Goal: Task Accomplishment & Management: Complete application form

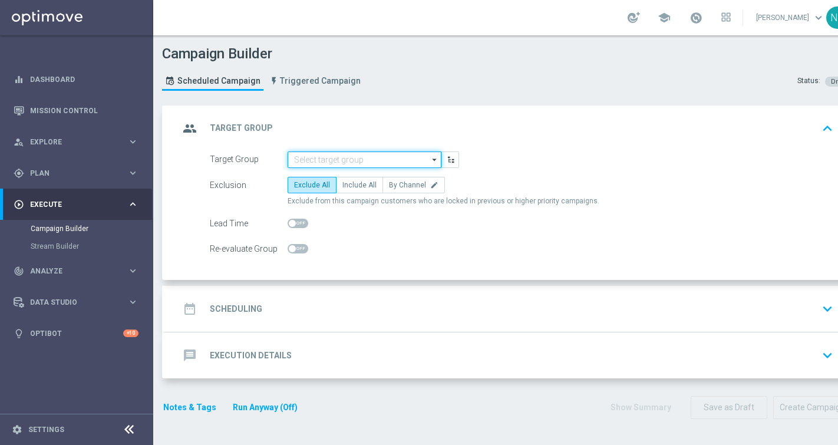
click at [341, 154] on input at bounding box center [365, 159] width 154 height 16
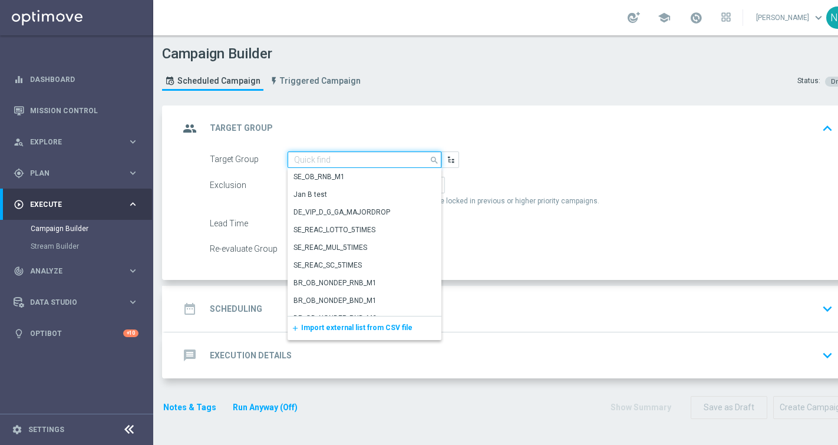
paste input "de_DE_TGT_VIP_EM_TAC_GM__9DAYNOACT"
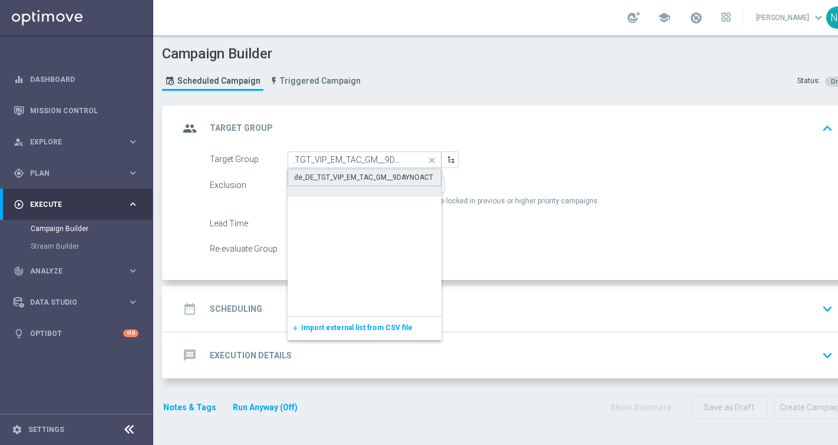
click at [333, 177] on div "de_DE_TGT_VIP_EM_TAC_GM__9DAYNOACT" at bounding box center [363, 177] width 139 height 11
type input "de_DE_TGT_VIP_EM_TAC_GM__9DAYNOACT"
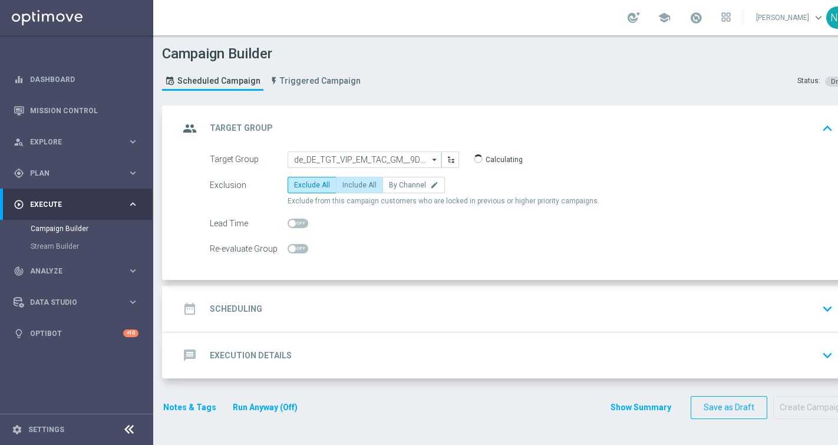
click at [351, 190] on label "Include All" at bounding box center [359, 185] width 47 height 16
click at [350, 190] on input "Include All" at bounding box center [346, 187] width 8 height 8
radio input "true"
click at [270, 310] on div "date_range Scheduling keyboard_arrow_down" at bounding box center [508, 309] width 658 height 22
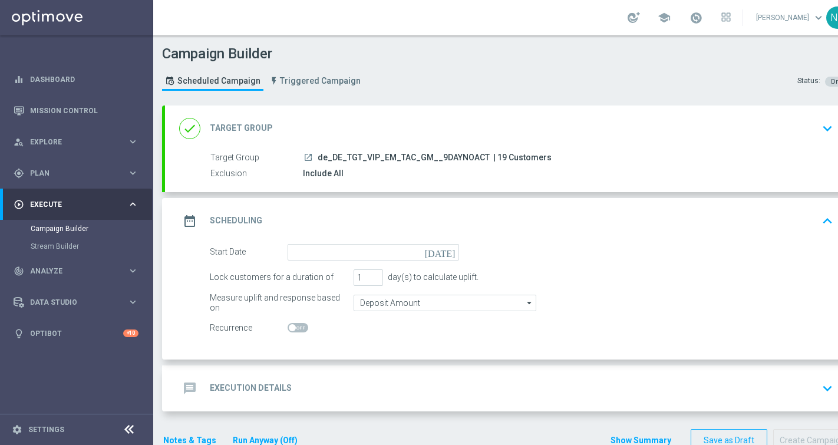
click at [466, 256] on div "Start Date [DATE]" at bounding box center [334, 252] width 267 height 16
click at [451, 256] on icon "[DATE]" at bounding box center [442, 250] width 35 height 13
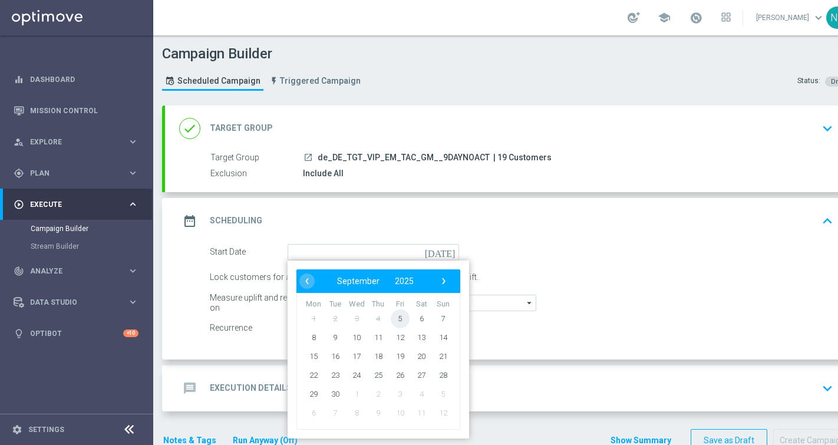
click at [401, 323] on span "5" at bounding box center [400, 318] width 19 height 19
type input "[DATE]"
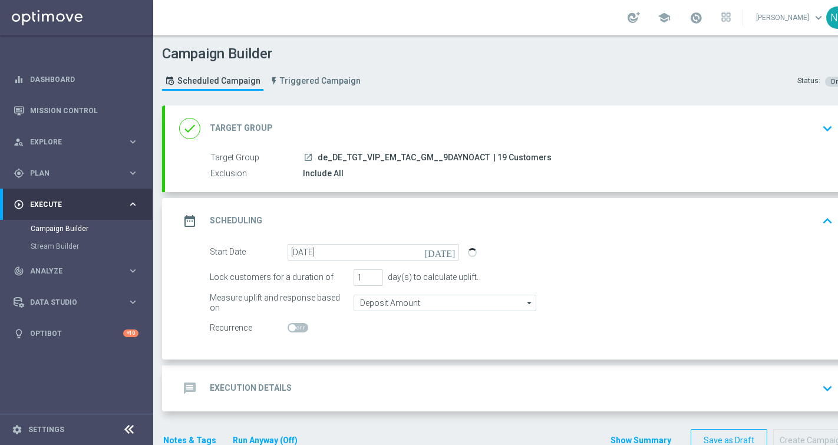
click at [494, 158] on span "| 19 Customers" at bounding box center [522, 158] width 58 height 11
copy span "19"
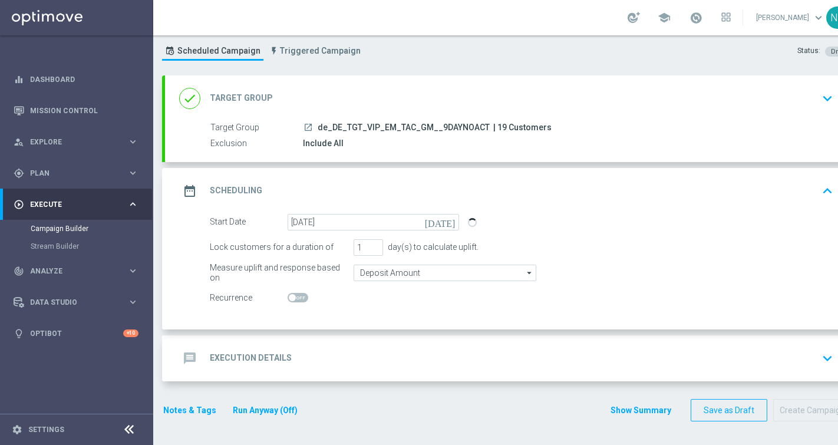
click at [322, 349] on div "message Execution Details keyboard_arrow_down" at bounding box center [508, 358] width 658 height 22
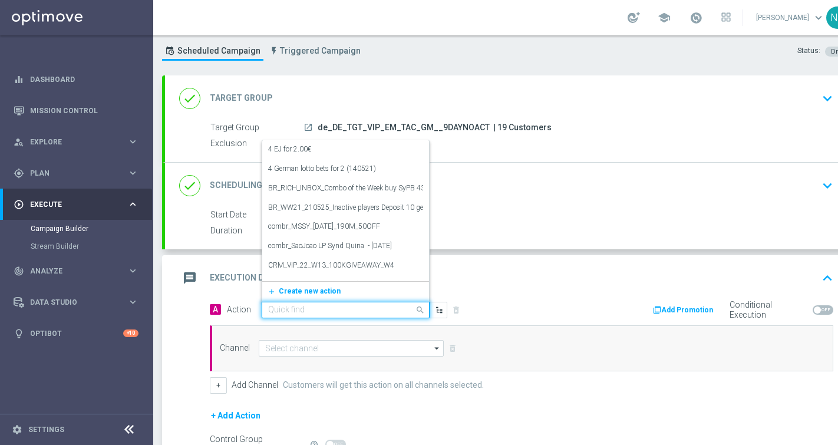
click at [309, 312] on input "text" at bounding box center [333, 310] width 131 height 10
paste input "CRM_VIP_25_W36_REACT_PROMO4_SLOTS"
type input "CRM_VIP_25_W36_REACT_PROMO4_SLOTS"
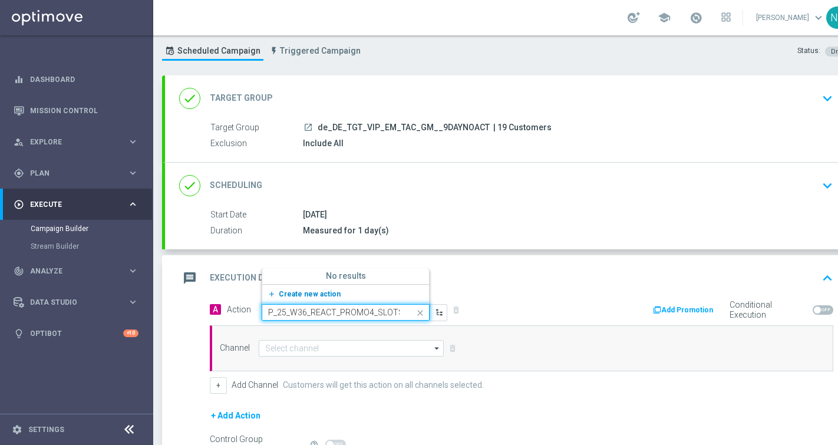
click at [302, 296] on span "Create new action" at bounding box center [310, 294] width 62 height 8
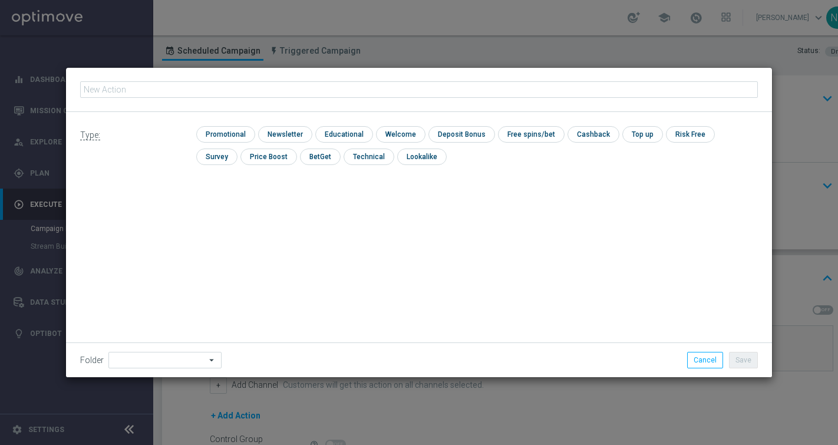
type input "CRM_VIP_25_W36_REACT_PROMO4_SLOTS"
click at [234, 131] on input "checkbox" at bounding box center [224, 134] width 56 height 16
checkbox input "true"
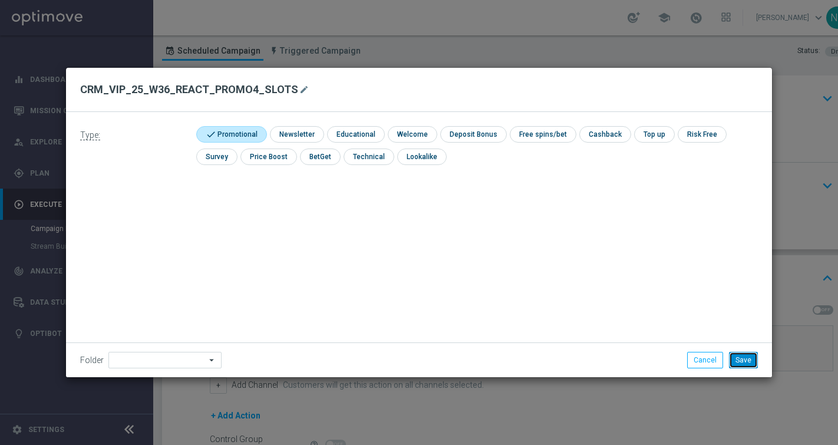
click at [752, 361] on button "Save" at bounding box center [743, 360] width 29 height 16
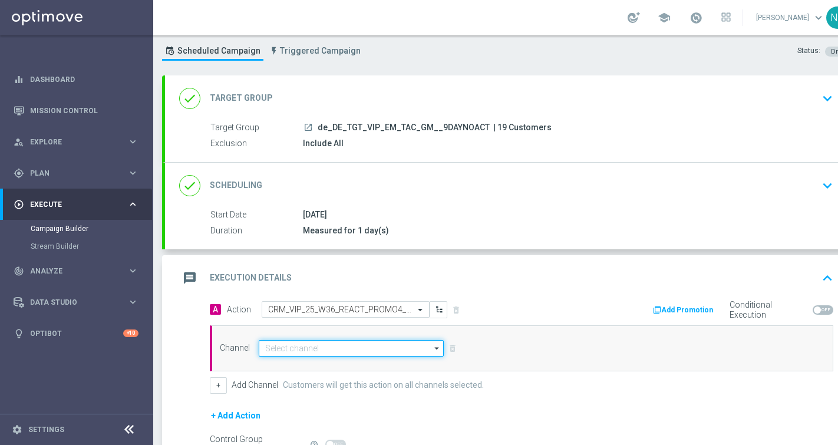
click at [423, 348] on input at bounding box center [351, 348] width 185 height 16
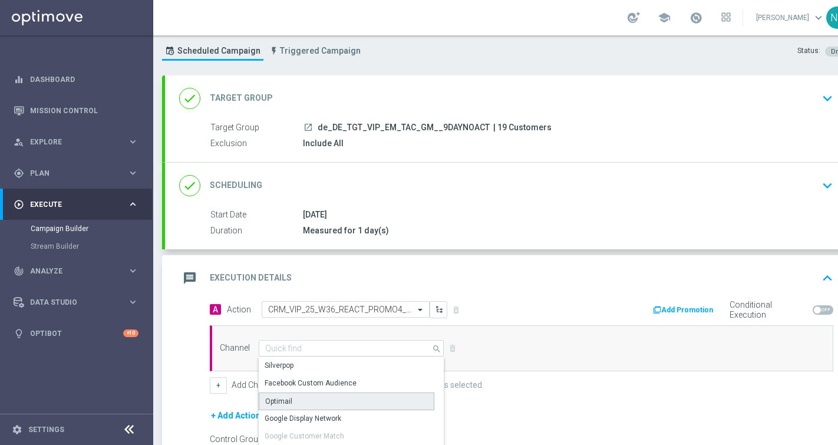
click at [396, 403] on div "Optimail" at bounding box center [347, 401] width 176 height 18
type input "Optimail"
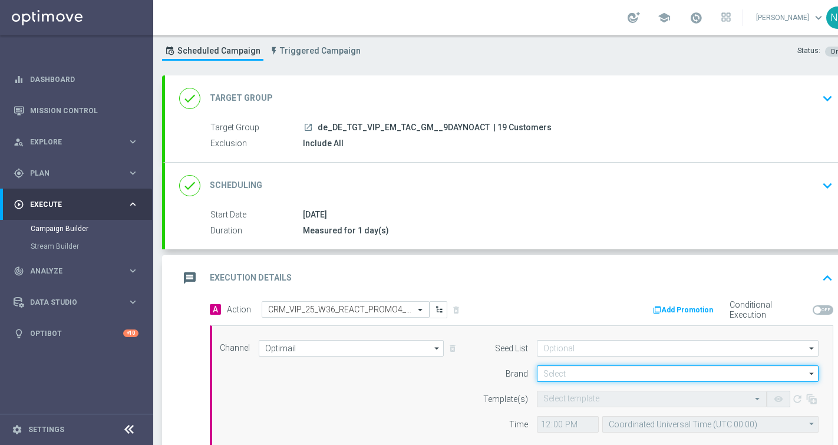
click at [555, 381] on input at bounding box center [678, 373] width 282 height 16
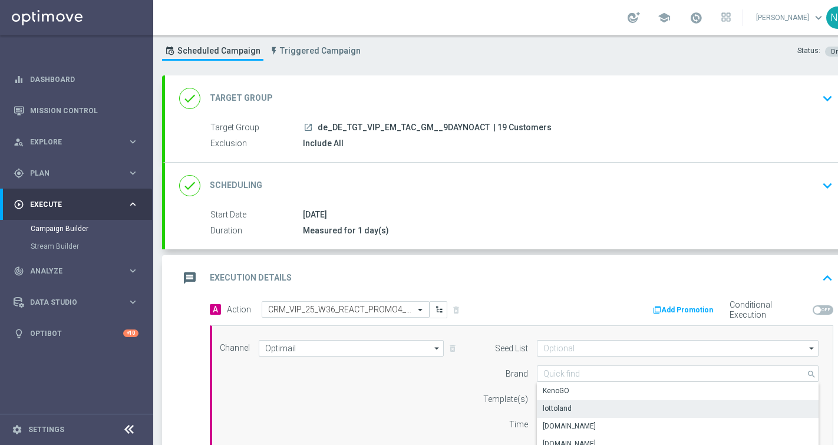
click at [561, 406] on div "lottoland" at bounding box center [557, 408] width 29 height 11
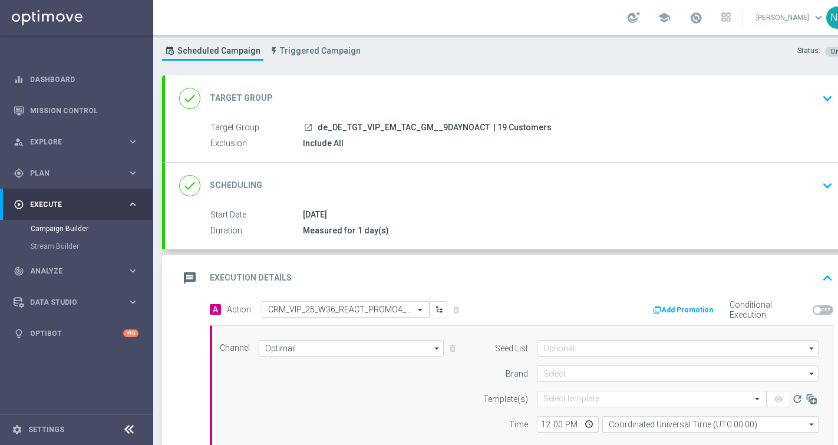
type input "lottoland"
click at [561, 397] on input "text" at bounding box center [639, 399] width 193 height 10
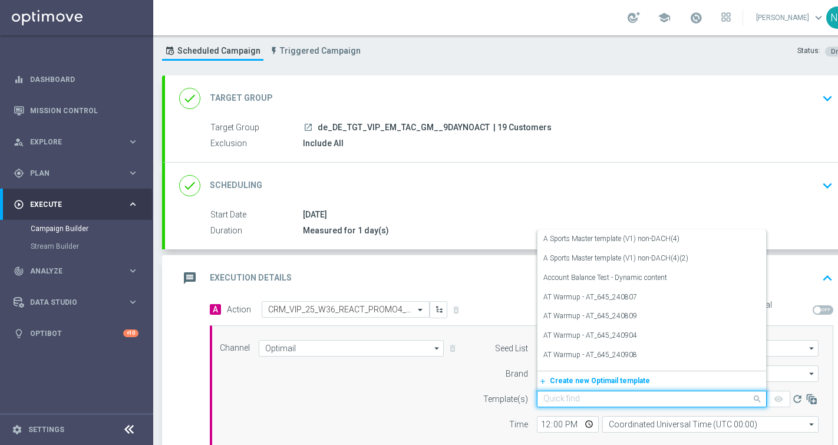
paste input "de_DE_EMT_VIP_EM_TAC_MIX__25_W36_REACT_PROMO4_SLOTS"
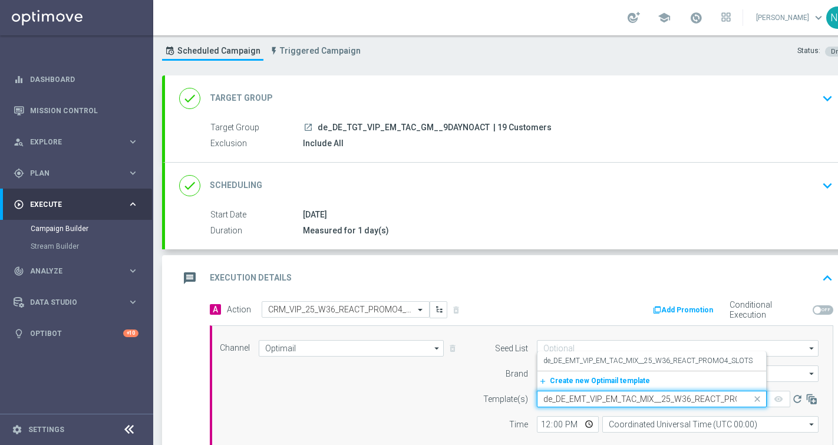
scroll to position [0, 47]
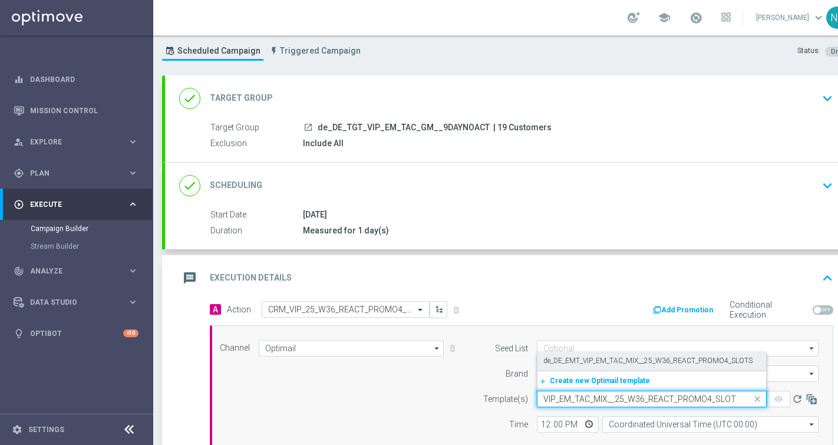
click at [559, 364] on label "de_DE_EMT_VIP_EM_TAC_MIX__25_W36_REACT_PROMO4_SLOTS" at bounding box center [647, 361] width 209 height 10
type input "de_DE_EMT_VIP_EM_TAC_MIX__25_W36_REACT_PROMO4_SLOTS"
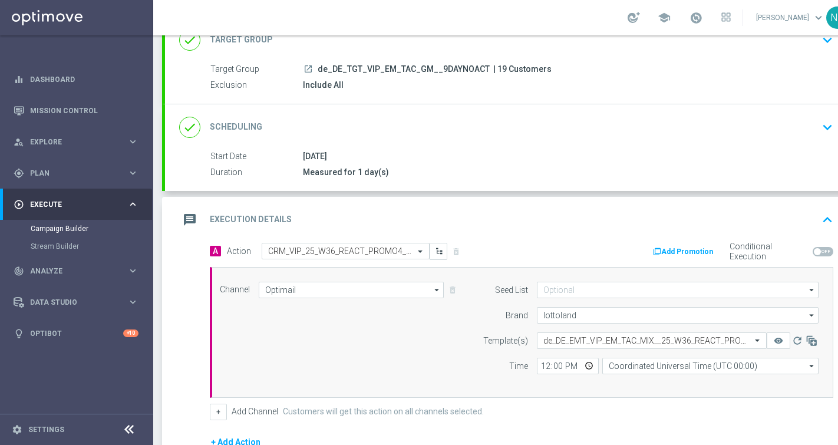
scroll to position [90, 0]
click at [543, 366] on input "12:00" at bounding box center [568, 364] width 62 height 16
type input "16:00"
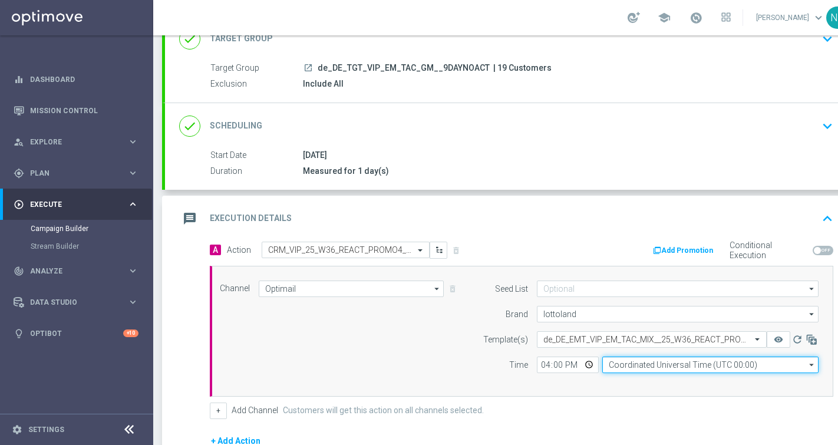
click at [616, 364] on input "Coordinated Universal Time (UTC 00:00)" at bounding box center [710, 364] width 216 height 16
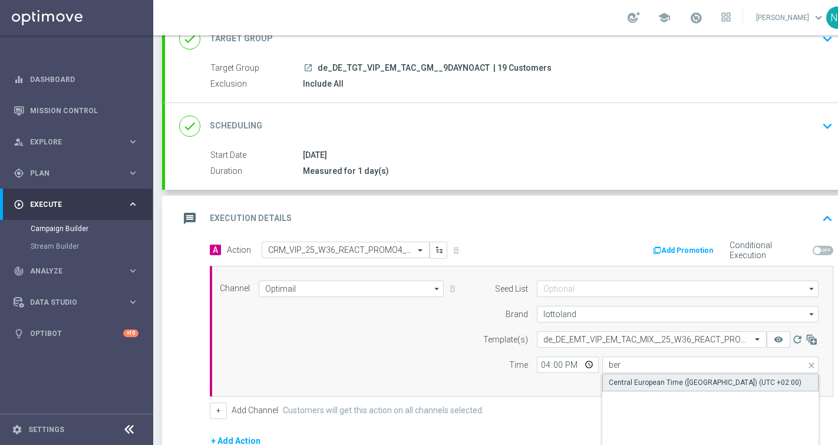
click at [618, 382] on div "Central European Time ([GEOGRAPHIC_DATA]) (UTC +02:00)" at bounding box center [705, 382] width 193 height 11
type input "Central European Time ([GEOGRAPHIC_DATA]) (UTC +02:00)"
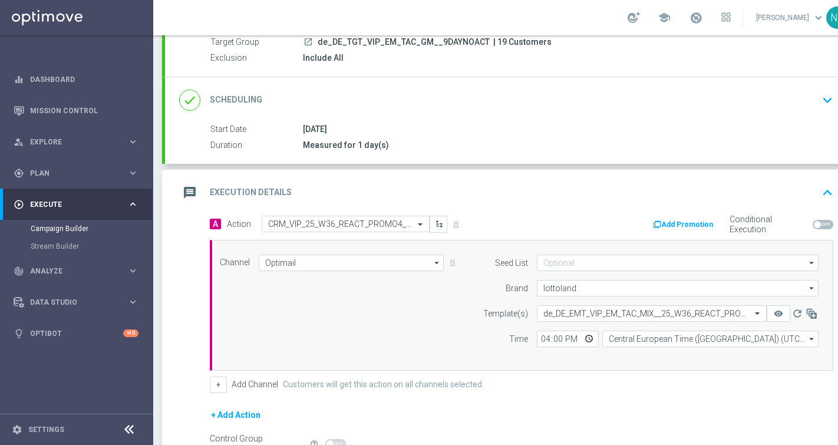
scroll to position [113, 0]
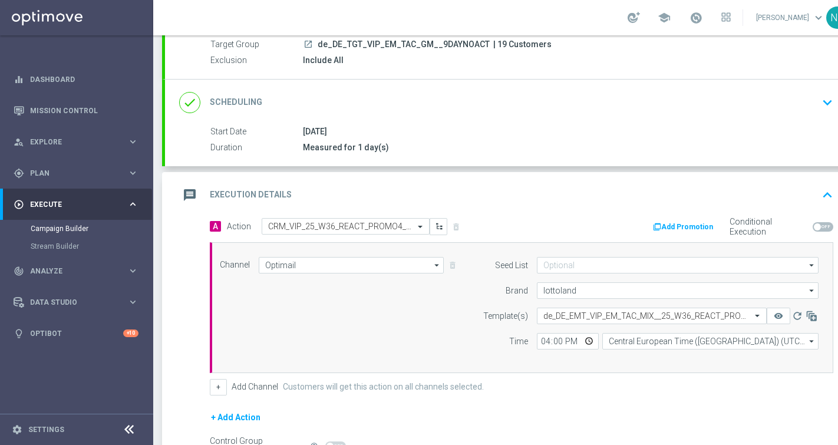
click at [679, 226] on button "Add Promotion" at bounding box center [684, 226] width 65 height 13
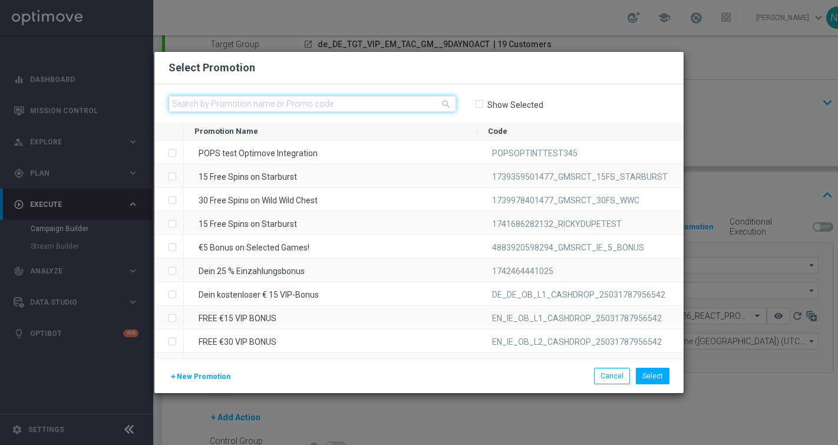
click at [326, 102] on input "text" at bounding box center [312, 103] width 288 height 16
paste input "W36_25_DE_H_89838890"
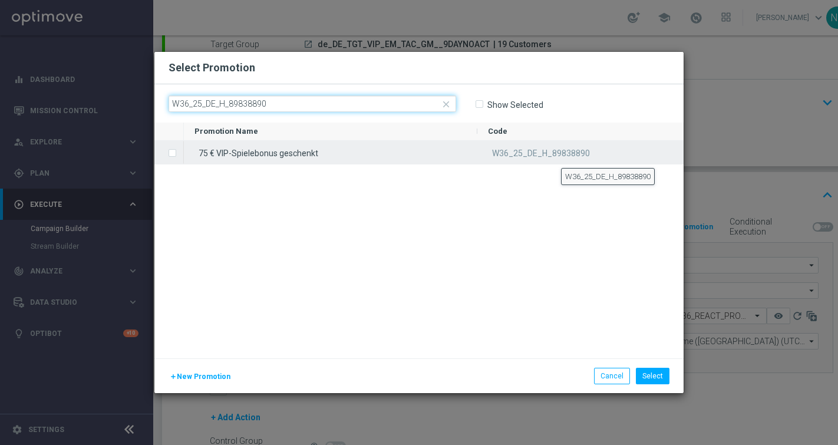
type input "W36_25_DE_H_89838890"
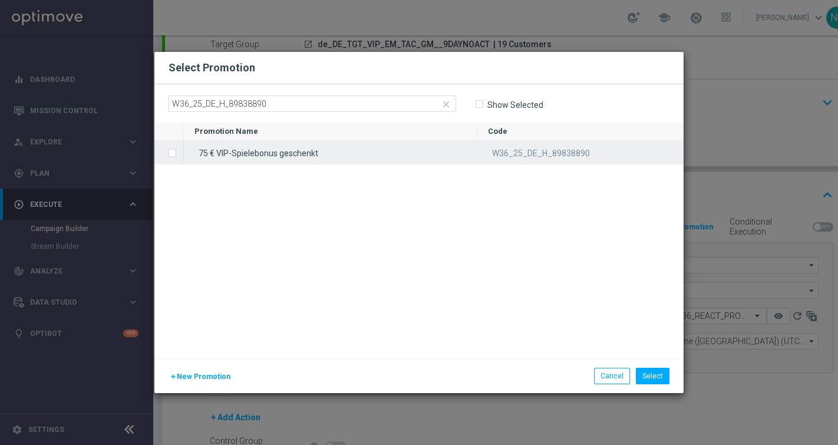
click at [538, 155] on span "W36_25_DE_H_89838890" at bounding box center [541, 152] width 98 height 9
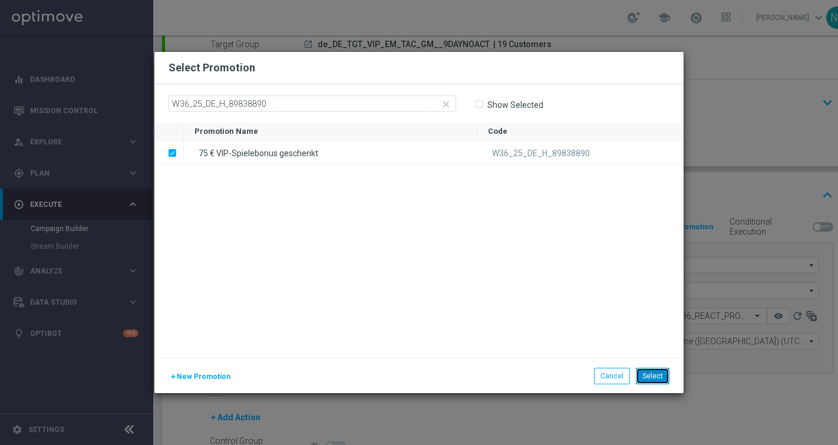
click at [659, 375] on button "Select" at bounding box center [653, 376] width 34 height 16
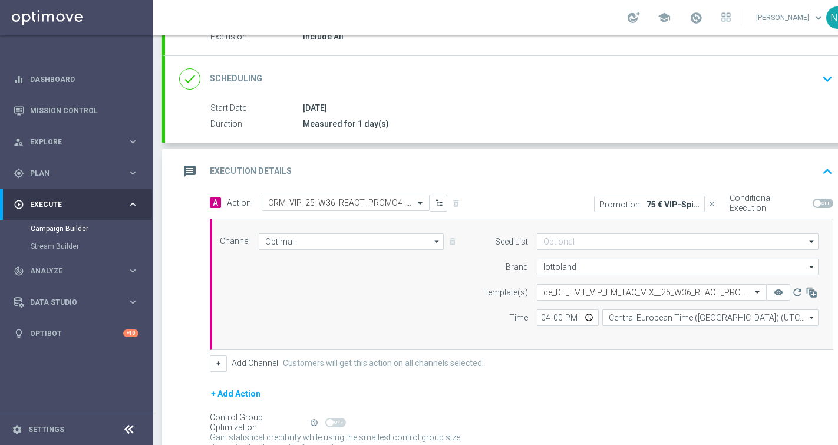
scroll to position [138, 0]
click at [819, 201] on span at bounding box center [817, 202] width 7 height 7
click at [819, 201] on input "checkbox" at bounding box center [822, 201] width 21 height 9
checkbox input "true"
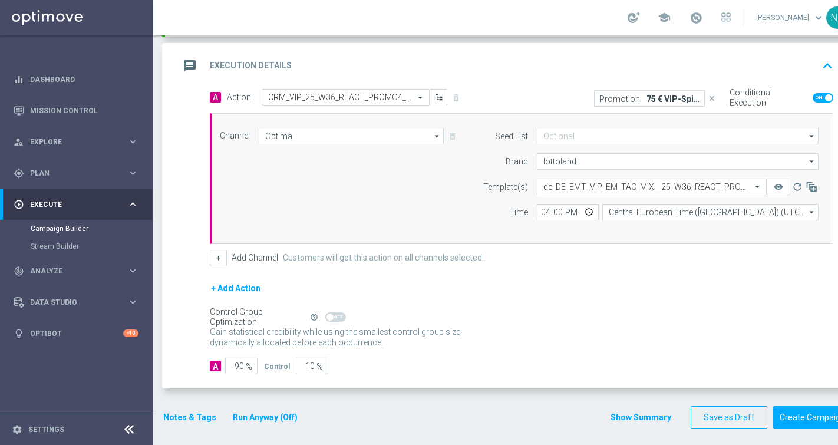
scroll to position [250, 0]
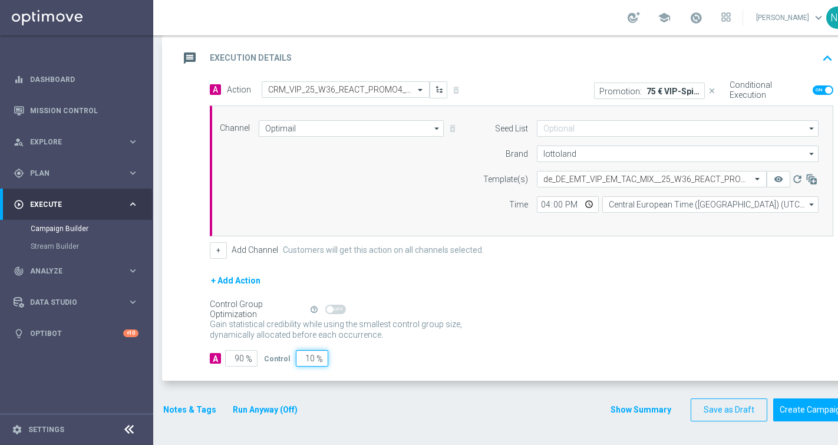
click at [301, 358] on input "10" at bounding box center [312, 358] width 32 height 16
drag, startPoint x: 301, startPoint y: 358, endPoint x: 369, endPoint y: 356, distance: 67.8
click at [369, 356] on div "A 90 % Control 10 %" at bounding box center [521, 358] width 623 height 16
type input "0"
type input "100"
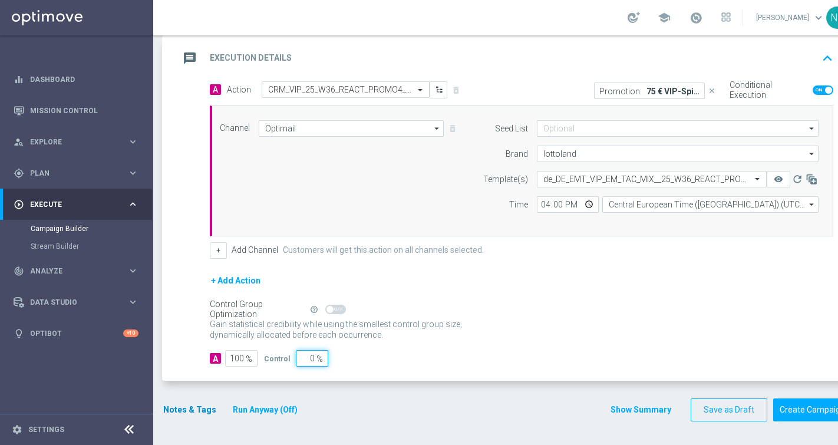
type input "0"
click at [189, 410] on button "Notes & Tags" at bounding box center [189, 409] width 55 height 15
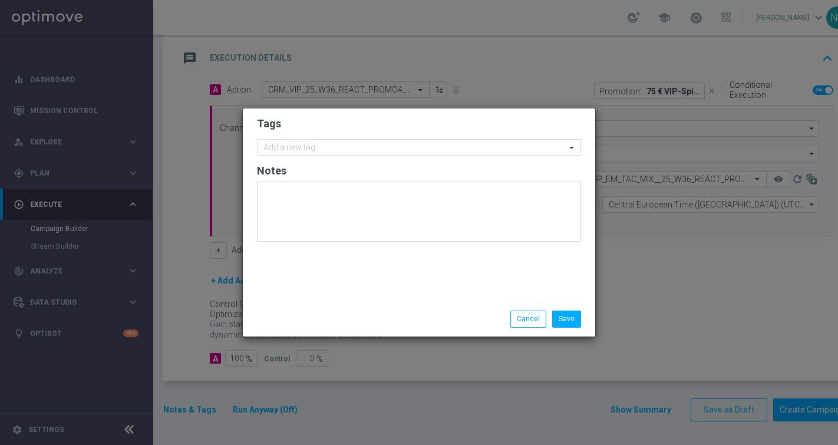
click at [307, 157] on form "Tags Add a new tag Notes" at bounding box center [419, 182] width 324 height 137
click at [303, 145] on input "text" at bounding box center [414, 148] width 302 height 10
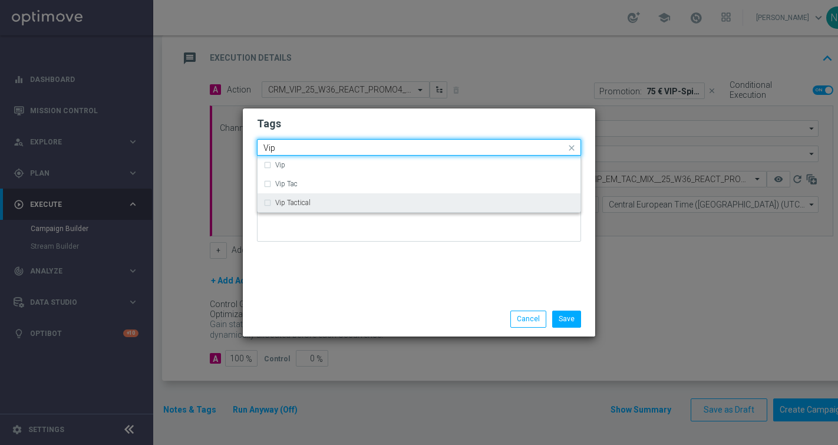
click at [288, 204] on label "Vip Tactical" at bounding box center [292, 202] width 35 height 7
type input "Vip"
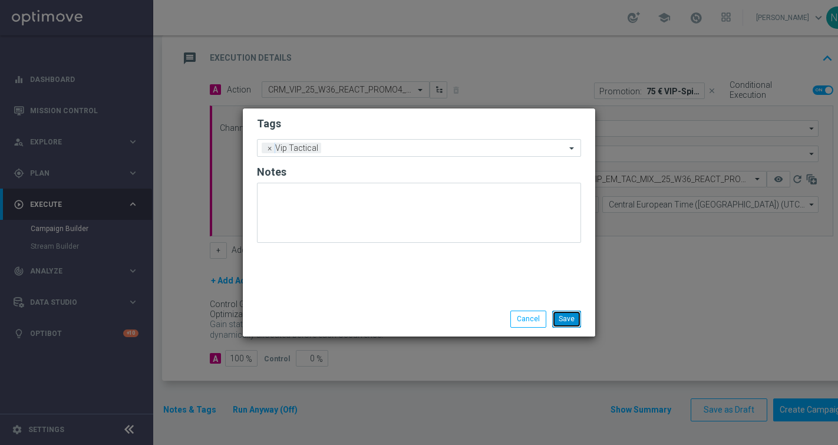
click at [556, 316] on button "Save" at bounding box center [566, 318] width 29 height 16
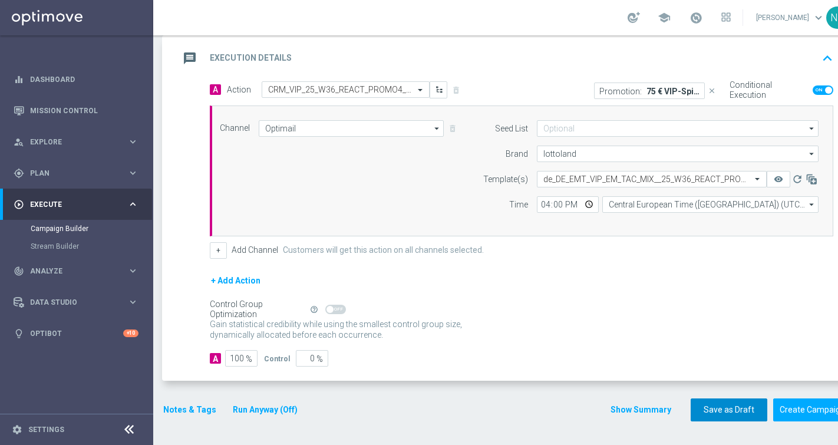
click at [716, 404] on button "Save as Draft" at bounding box center [728, 409] width 77 height 23
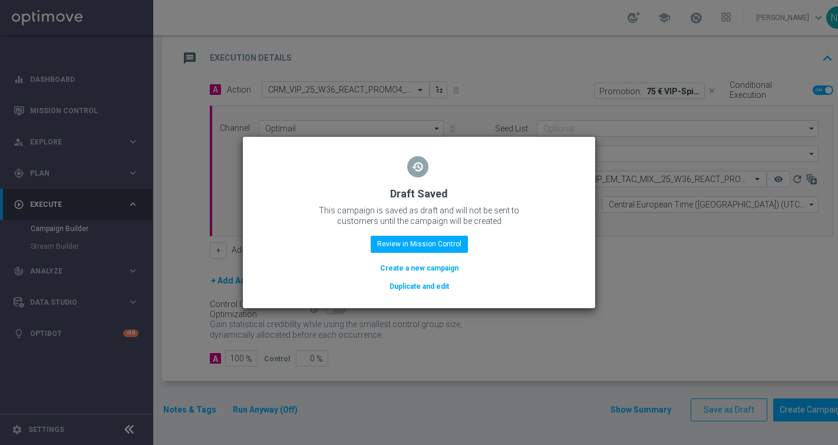
click at [418, 270] on button "Create a new campaign" at bounding box center [419, 268] width 81 height 13
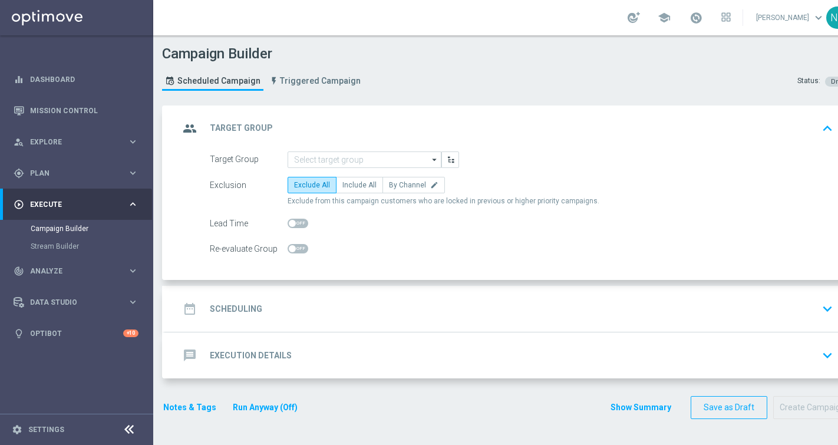
scroll to position [0, 0]
click at [322, 158] on input at bounding box center [365, 159] width 154 height 16
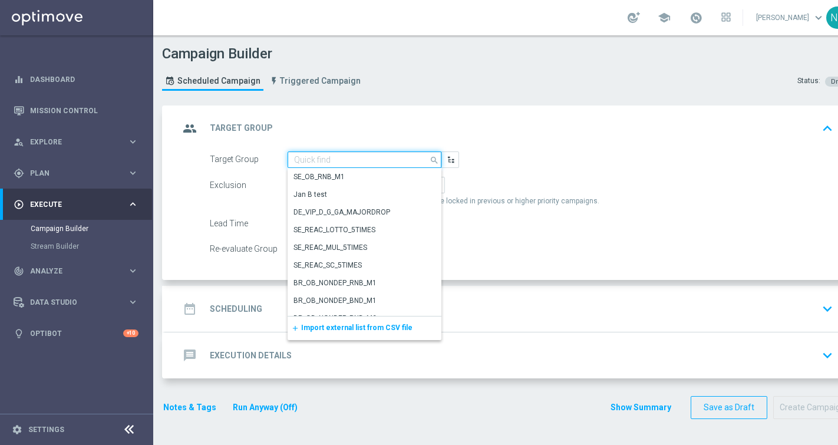
paste input "de_TGT_VIP_EM_TAC_GM__9DAYNOACT"
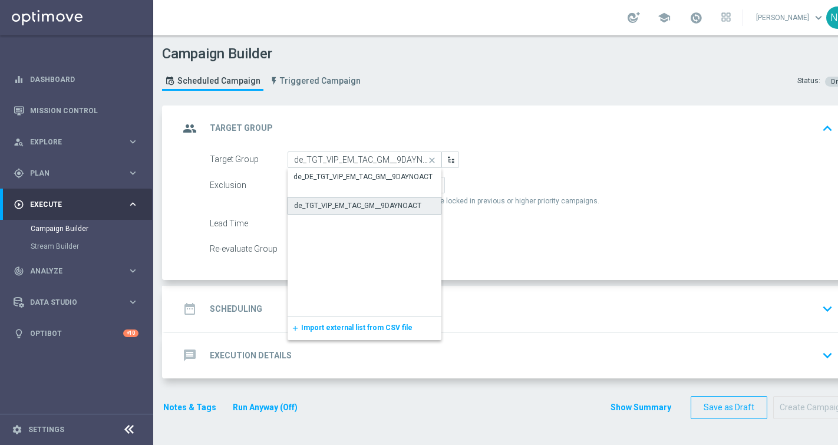
click at [333, 207] on div "de_TGT_VIP_EM_TAC_GM__9DAYNOACT" at bounding box center [357, 205] width 127 height 11
type input "de_TGT_VIP_EM_TAC_GM__9DAYNOACT"
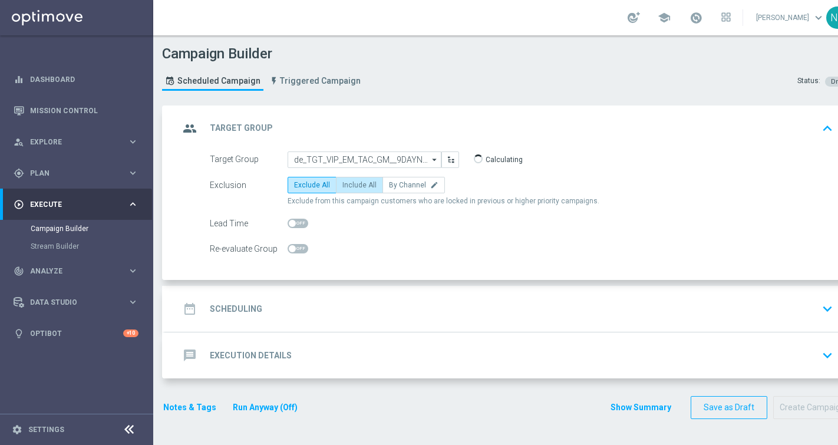
click at [351, 188] on span "Include All" at bounding box center [359, 185] width 34 height 8
click at [350, 188] on input "Include All" at bounding box center [346, 187] width 8 height 8
radio input "true"
click at [286, 307] on div "date_range Scheduling keyboard_arrow_down" at bounding box center [508, 309] width 658 height 22
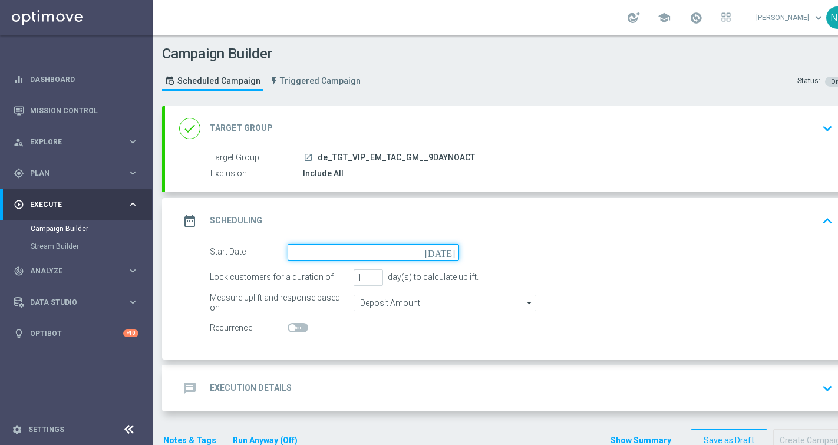
click at [350, 255] on input at bounding box center [373, 252] width 171 height 16
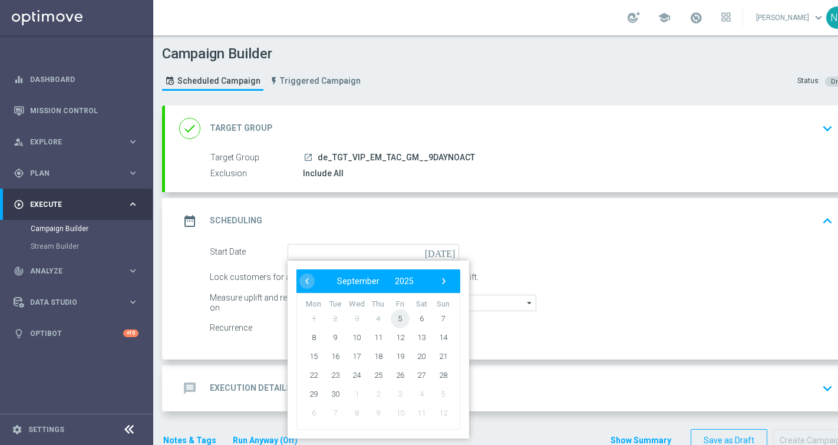
click at [401, 315] on span "5" at bounding box center [400, 318] width 19 height 19
type input "[DATE]"
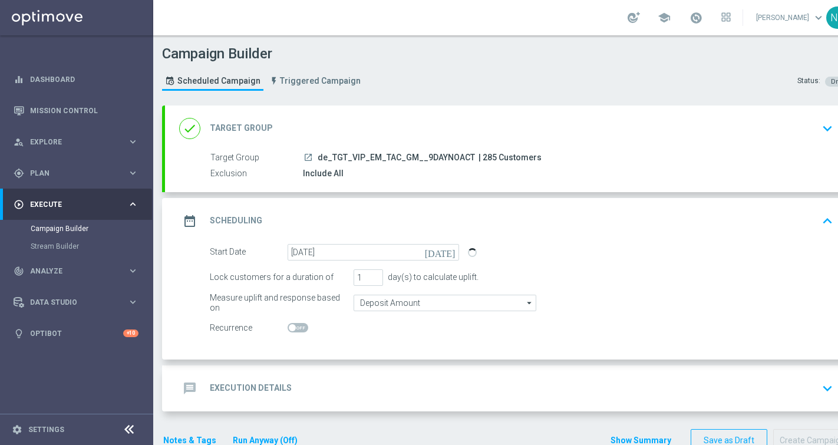
click at [485, 156] on span "| 285 Customers" at bounding box center [509, 158] width 63 height 11
copy span "285"
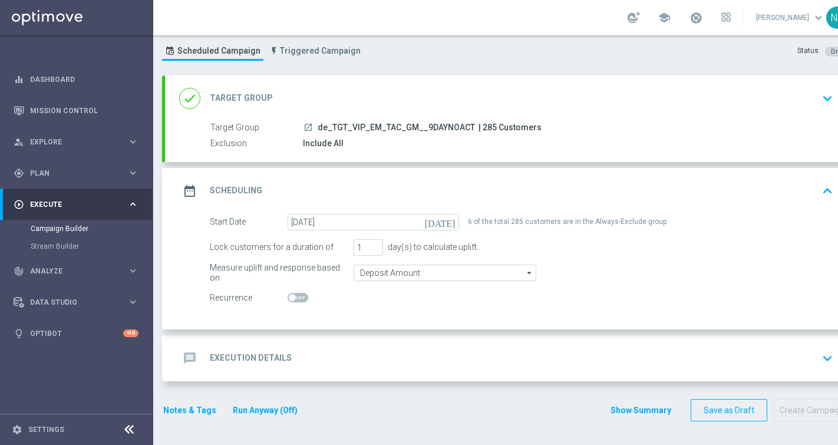
click at [325, 342] on div "message Execution Details keyboard_arrow_down" at bounding box center [508, 358] width 686 height 46
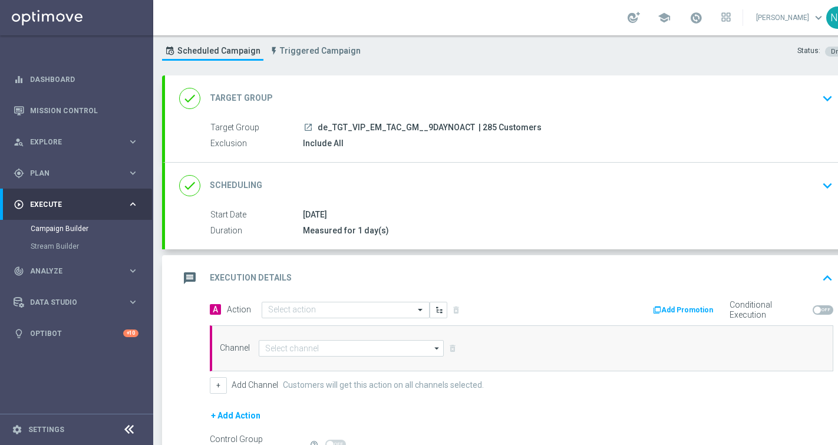
click at [364, 319] on div "A Action Select action delete_forever Add Promotion Conditional Execution Chann…" at bounding box center [521, 347] width 641 height 92
click at [361, 313] on input "text" at bounding box center [333, 310] width 131 height 10
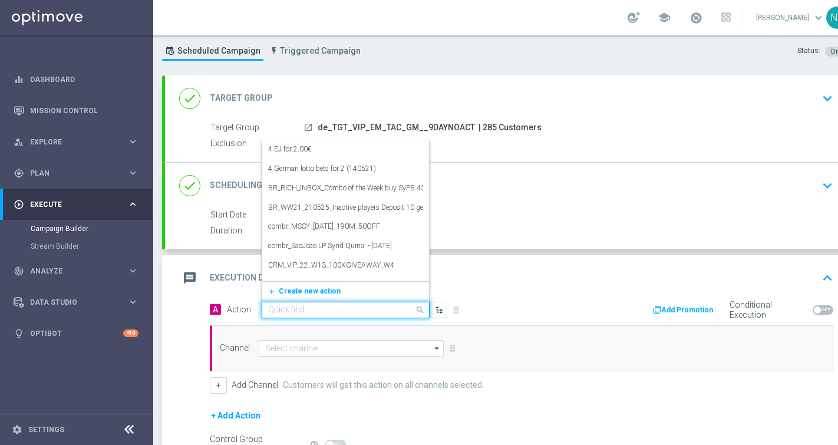
paste input "CRM_VIP_25_W36_REACT_PROMO4_SLOTS"
type input "CRM_VIP_25_W36_REACT_PROMO4_SLOTS"
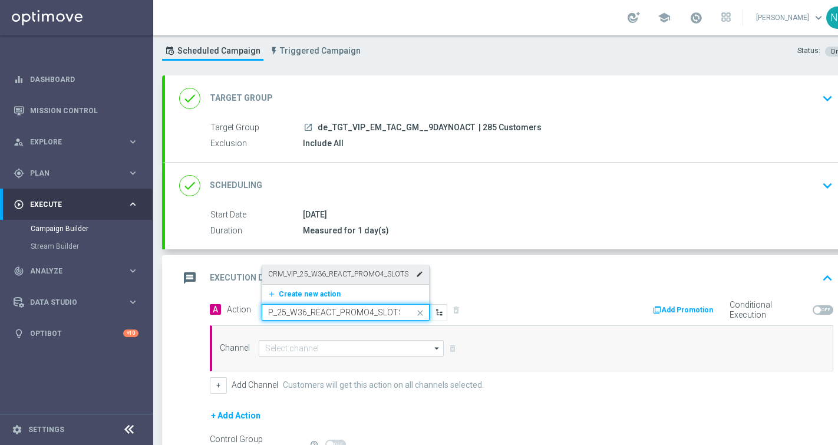
click at [332, 277] on label "CRM_VIP_25_W36_REACT_PROMO4_SLOTS" at bounding box center [338, 274] width 140 height 10
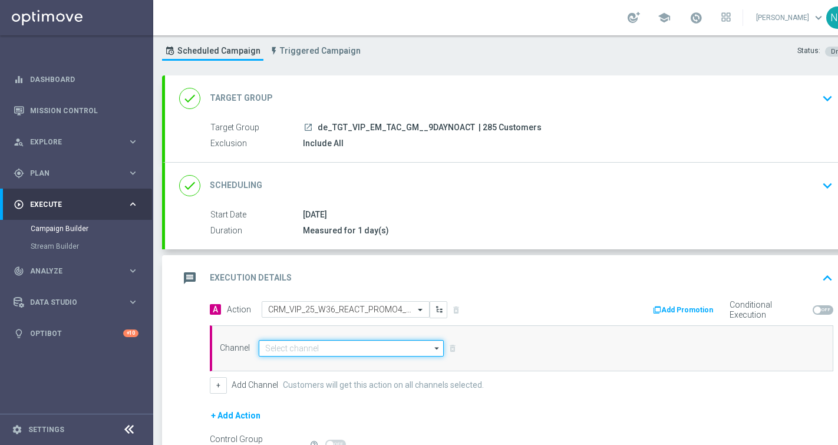
click at [316, 349] on input at bounding box center [351, 348] width 185 height 16
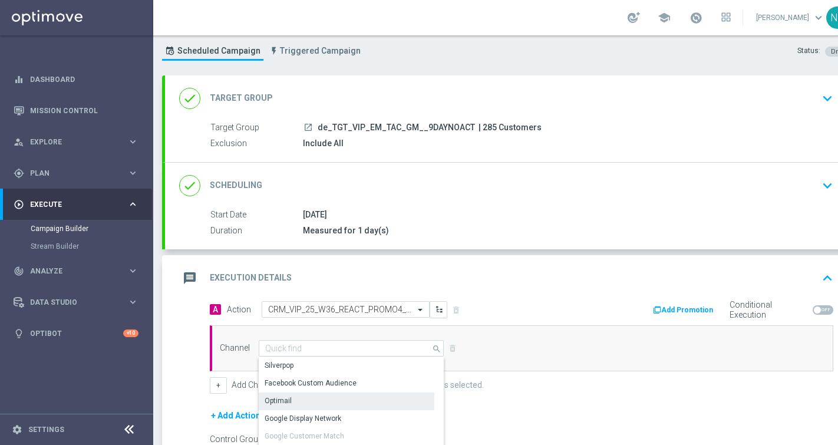
click at [314, 399] on div "Optimail" at bounding box center [347, 400] width 176 height 16
type input "Optimail"
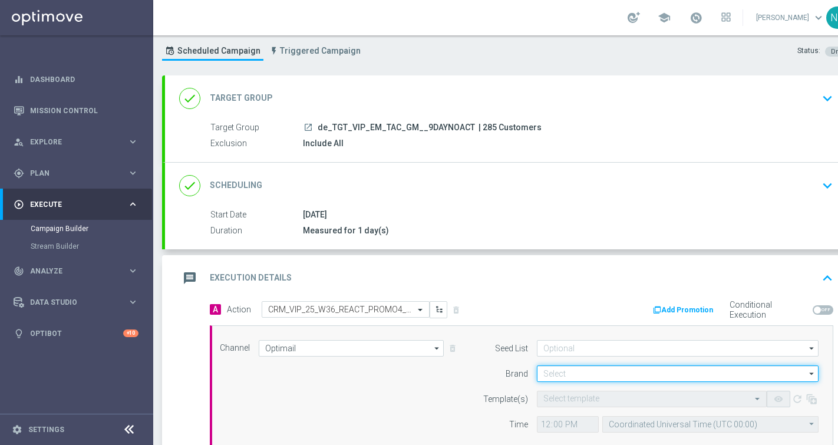
click at [569, 375] on input at bounding box center [678, 373] width 282 height 16
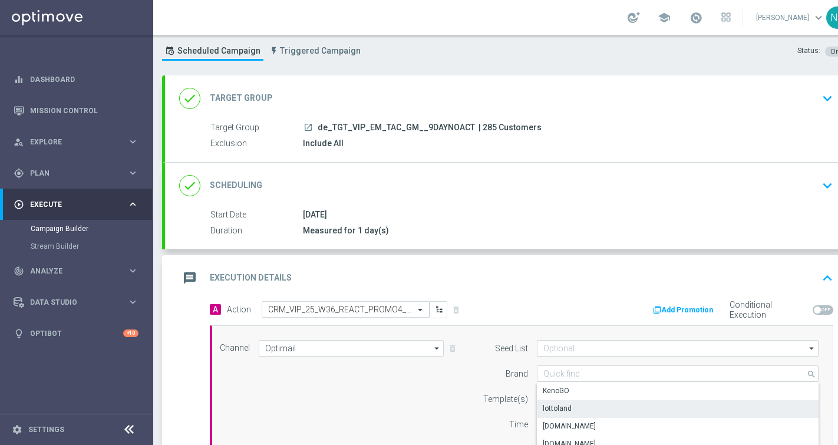
click at [569, 405] on div "lottoland" at bounding box center [557, 408] width 29 height 11
type input "lottoland"
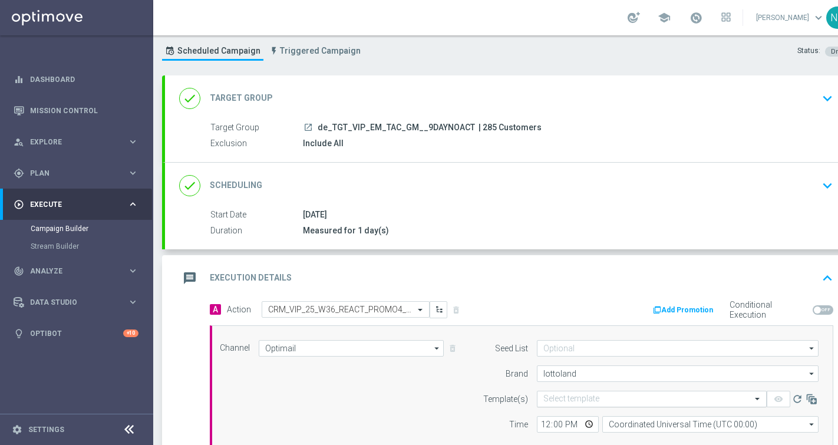
click at [564, 396] on input "text" at bounding box center [639, 399] width 193 height 10
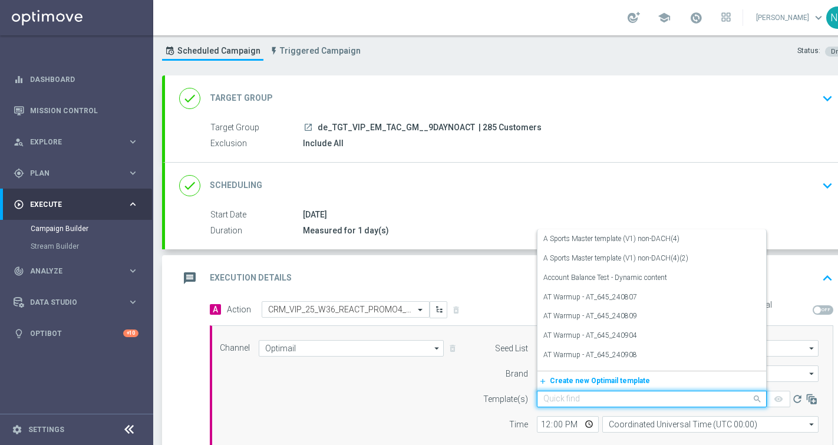
paste input "de_EMT_VIP_EM_TAC_MIX__25_W36_REACT_PROMO4_SLOTS"
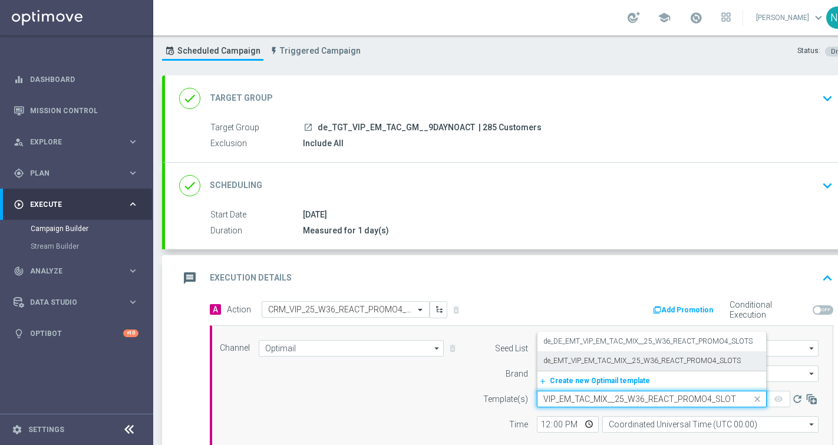
click at [556, 364] on label "de_EMT_VIP_EM_TAC_MIX__25_W36_REACT_PROMO4_SLOTS" at bounding box center [641, 361] width 197 height 10
type input "de_EMT_VIP_EM_TAC_MIX__25_W36_REACT_PROMO4_SLOTS"
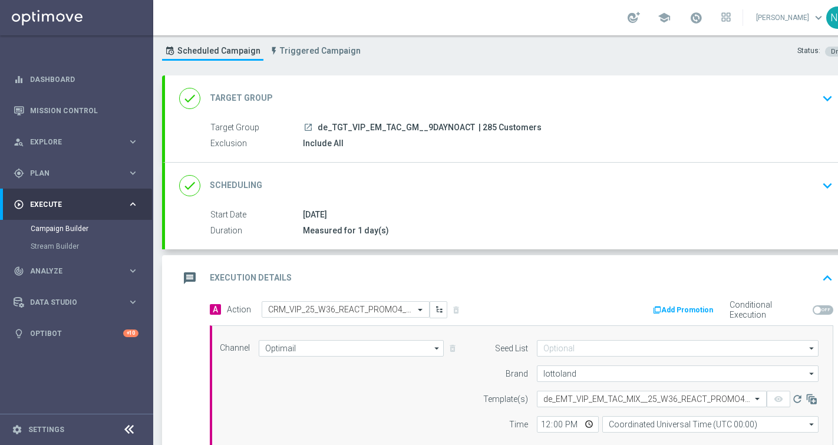
scroll to position [0, 0]
click at [544, 423] on input "12:00" at bounding box center [568, 424] width 62 height 16
type input "16:00"
click at [632, 423] on input "Coordinated Universal Time (UTC 00:00)" at bounding box center [710, 424] width 216 height 16
click at [653, 438] on div "Central European Time ([GEOGRAPHIC_DATA]) (UTC +02:00)" at bounding box center [705, 442] width 193 height 11
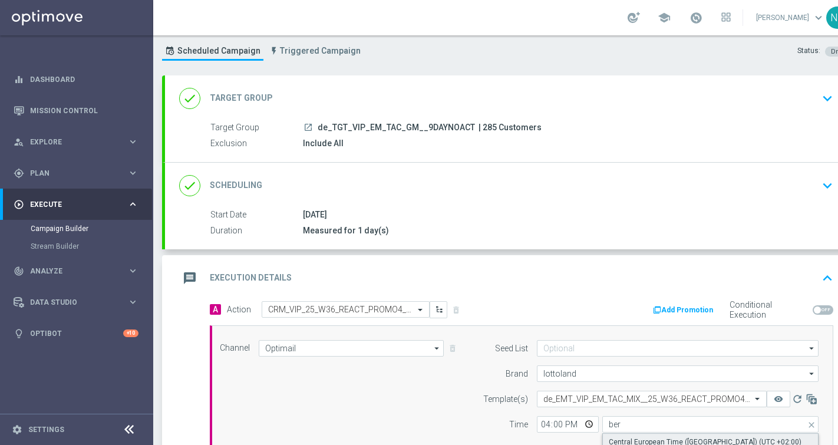
type input "Central European Time ([GEOGRAPHIC_DATA]) (UTC +02:00)"
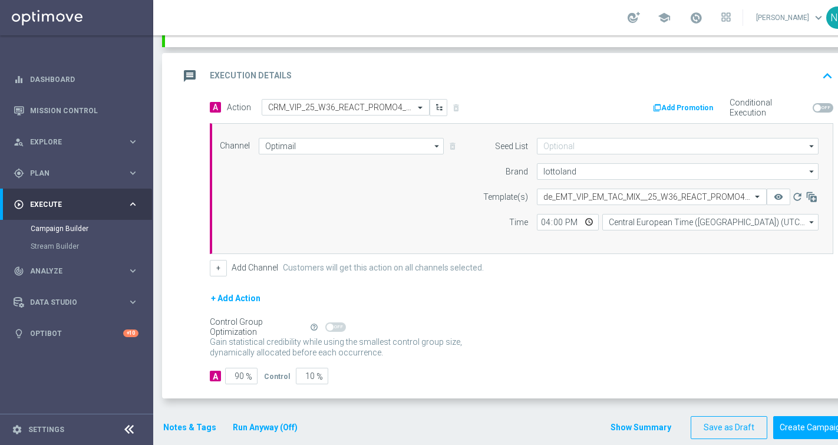
scroll to position [233, 0]
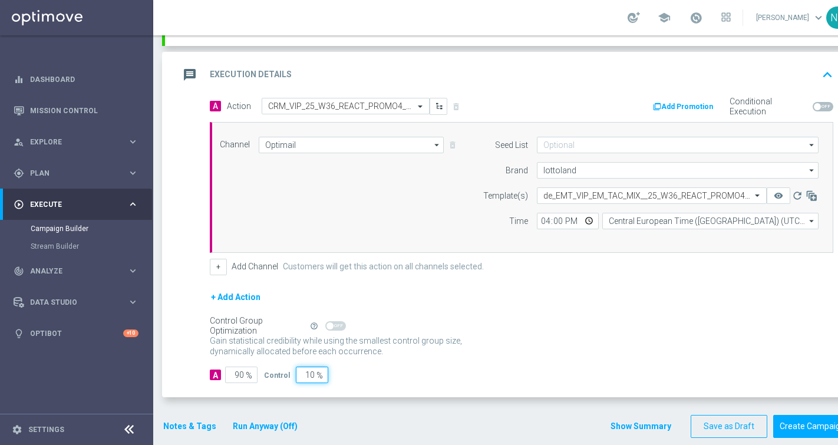
drag, startPoint x: 306, startPoint y: 372, endPoint x: 354, endPoint y: 367, distance: 48.0
click at [354, 367] on div "A 90 % Control 10 %" at bounding box center [521, 374] width 623 height 16
type input "0"
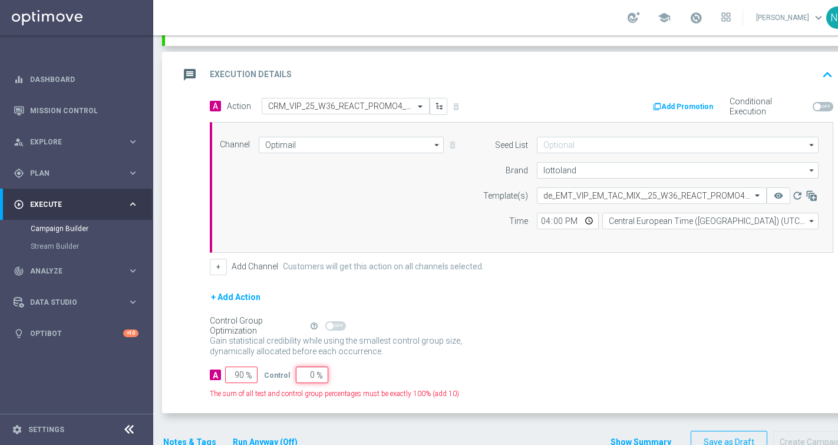
type input "100"
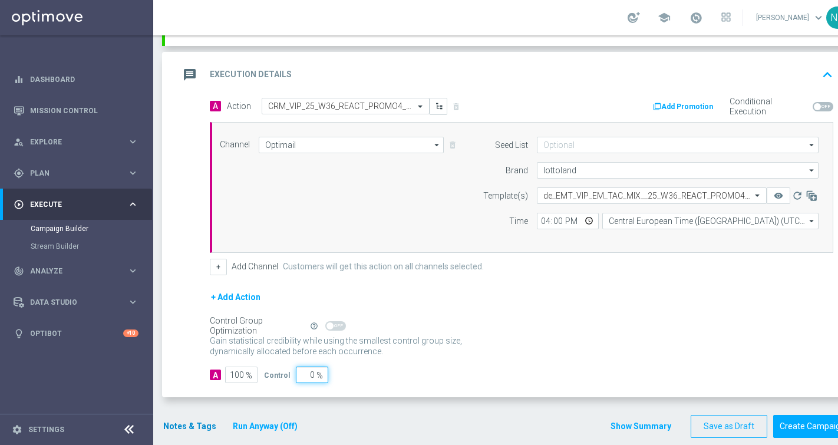
type input "0"
click at [177, 424] on button "Notes & Tags" at bounding box center [189, 426] width 55 height 15
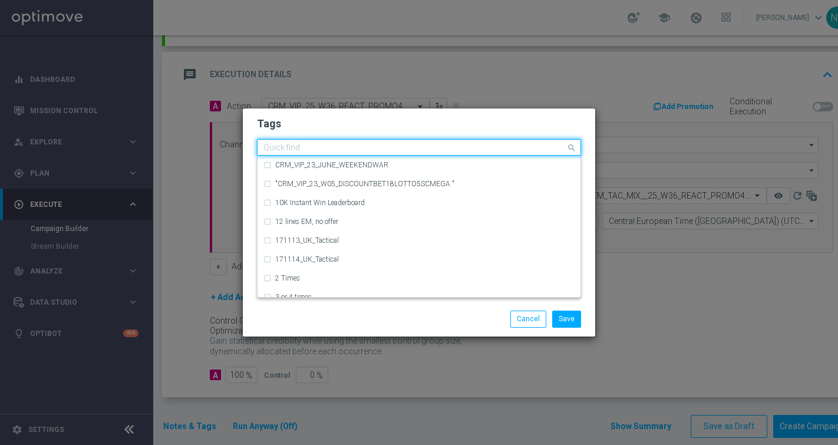
click at [323, 147] on input "text" at bounding box center [414, 148] width 302 height 10
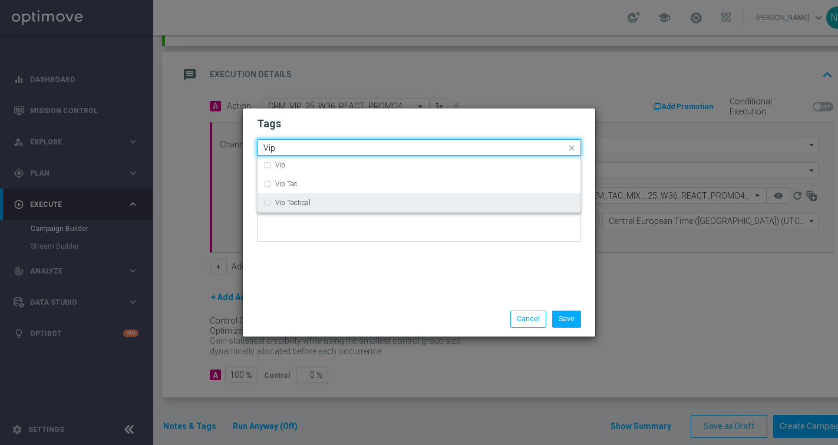
click at [341, 197] on div "Vip Tactical" at bounding box center [418, 202] width 311 height 19
type input "Vip"
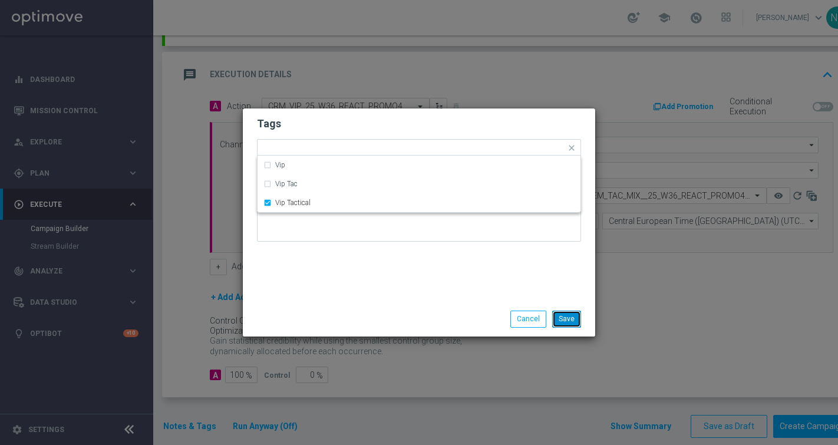
click at [565, 317] on button "Save" at bounding box center [566, 318] width 29 height 16
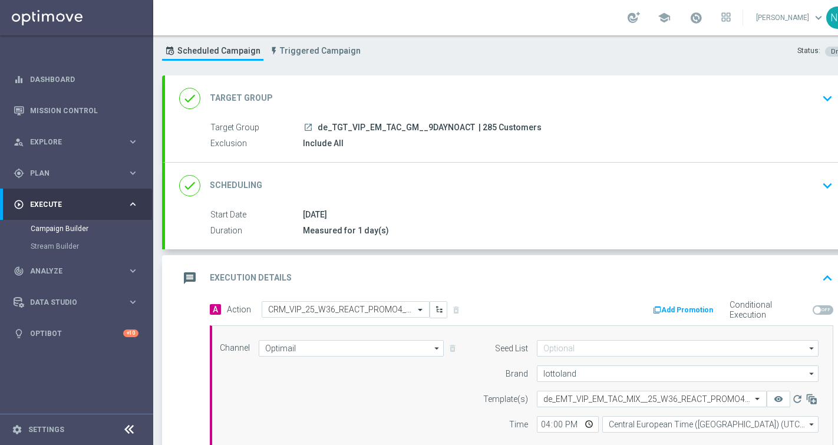
scroll to position [27, 0]
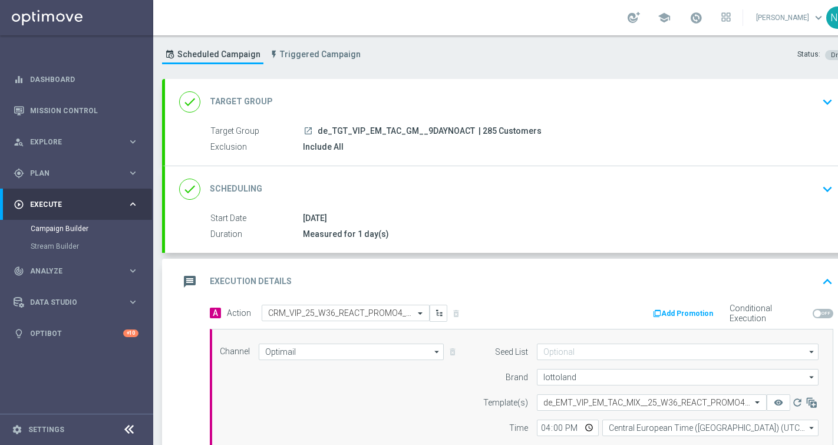
click at [688, 314] on button "Add Promotion" at bounding box center [684, 313] width 65 height 13
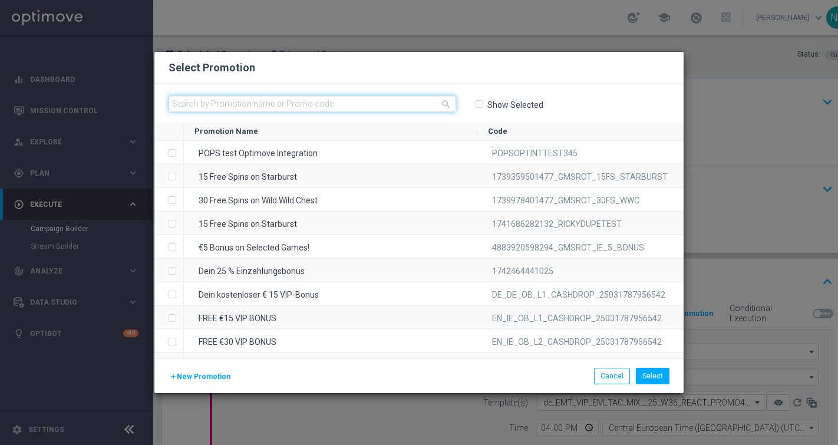
click at [351, 98] on input "text" at bounding box center [312, 103] width 288 height 16
paste input "W36_25_DEINT_H_89838890"
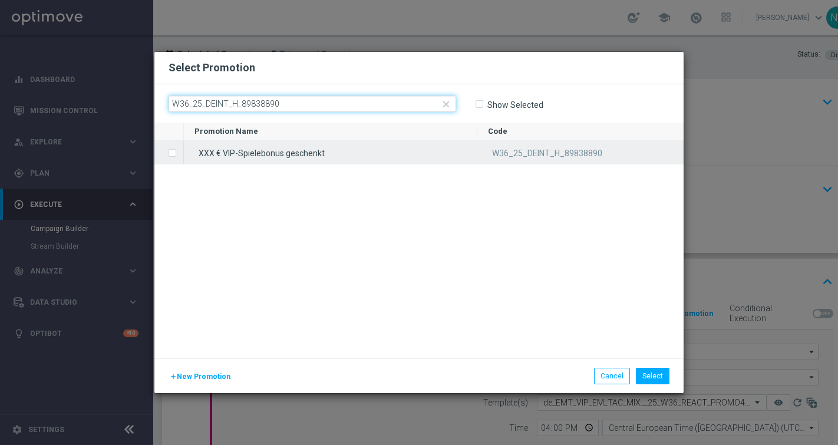
type input "W36_25_DEINT_H_89838890"
click at [256, 154] on div "XXX € VIP-Spielebonus geschenkt" at bounding box center [330, 152] width 293 height 23
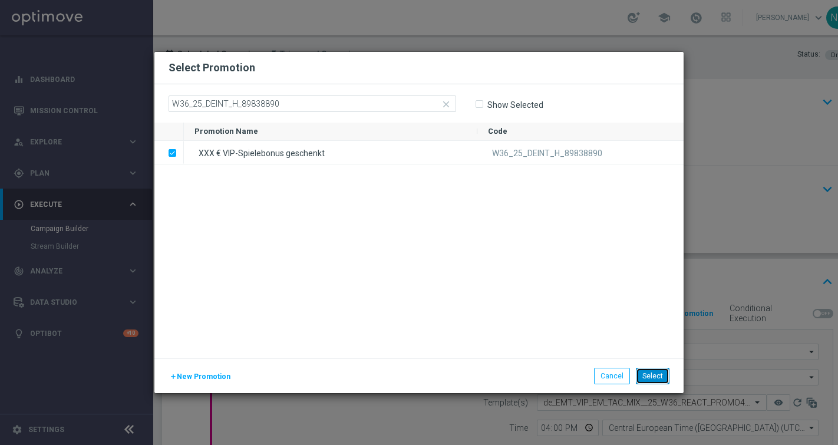
click at [662, 378] on button "Select" at bounding box center [653, 376] width 34 height 16
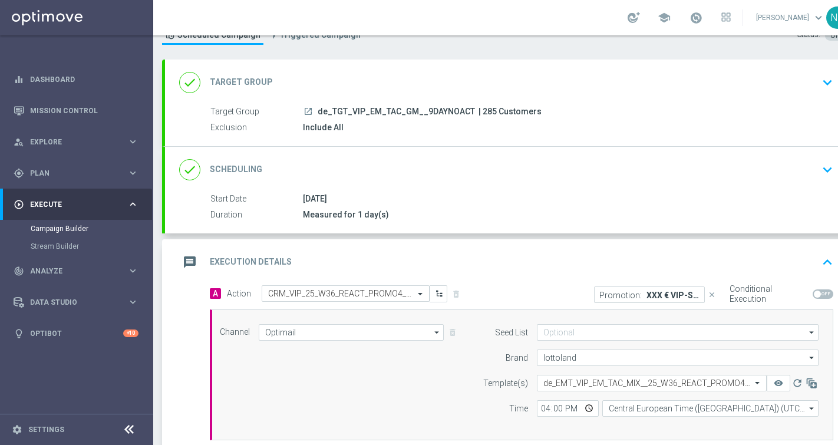
scroll to position [0, 22]
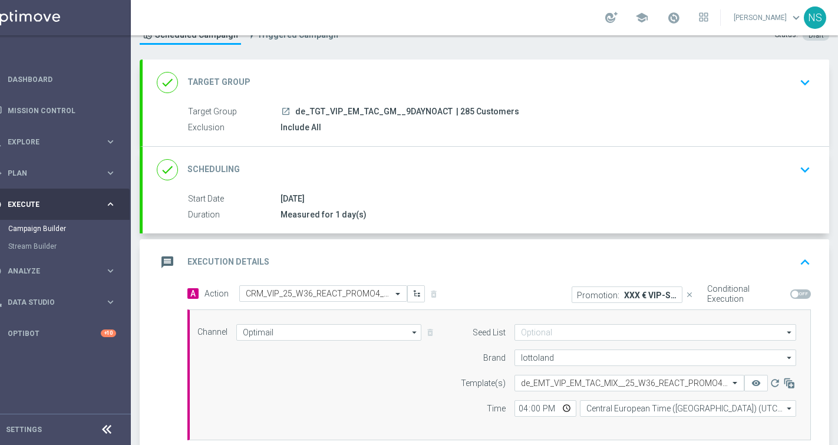
click at [804, 294] on span at bounding box center [800, 293] width 21 height 9
click at [804, 294] on input "checkbox" at bounding box center [800, 293] width 21 height 9
checkbox input "true"
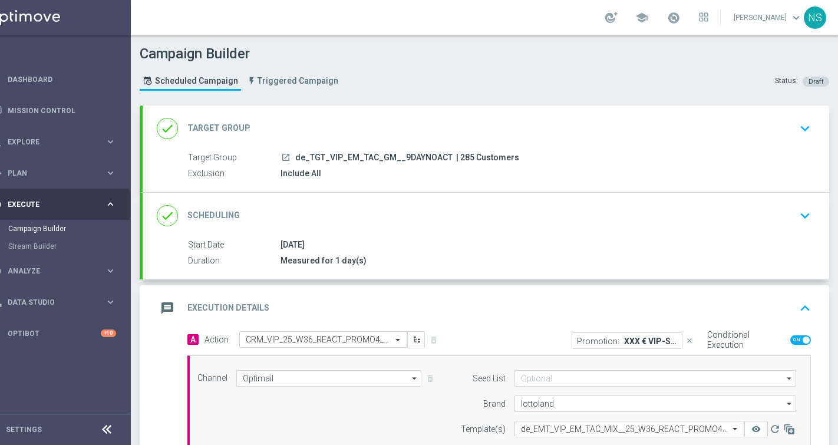
scroll to position [3, 0]
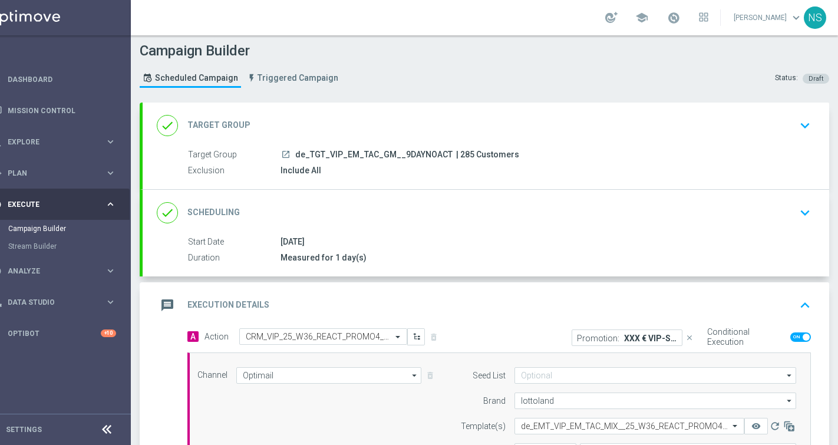
click at [463, 151] on span "| 285 Customers" at bounding box center [487, 155] width 63 height 11
copy span "285"
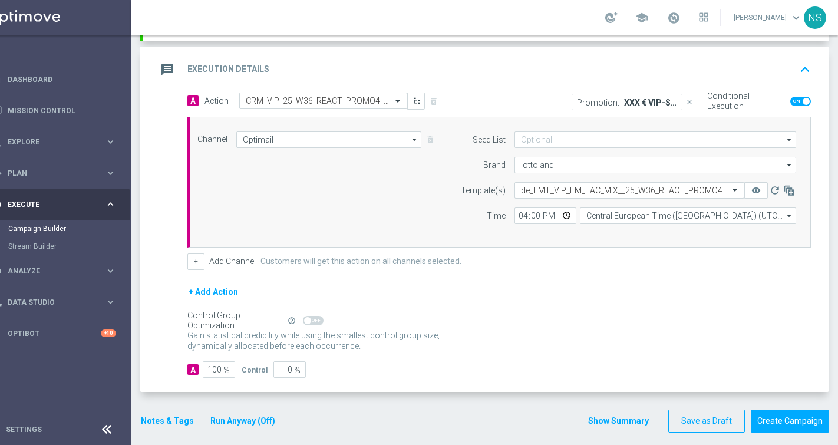
scroll to position [240, 0]
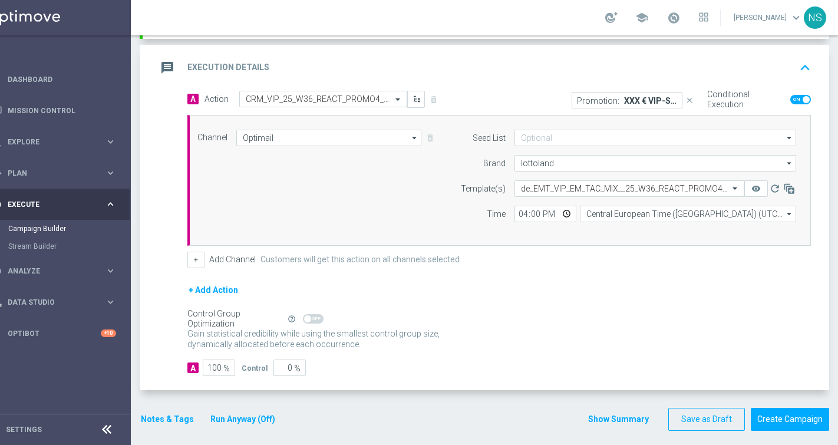
click at [188, 424] on button "Notes & Tags" at bounding box center [167, 419] width 55 height 15
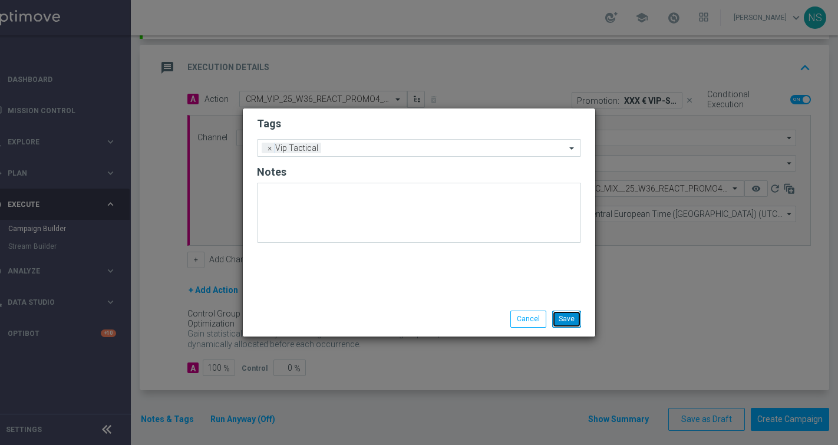
click at [572, 318] on button "Save" at bounding box center [566, 318] width 29 height 16
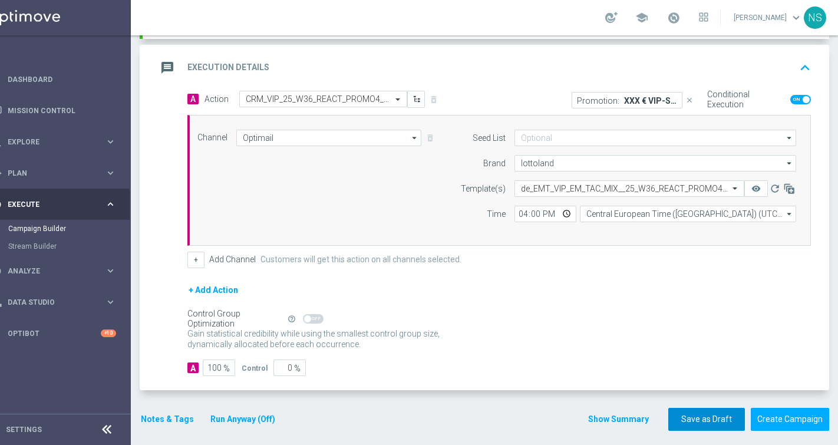
click at [711, 421] on button "Save as Draft" at bounding box center [706, 419] width 77 height 23
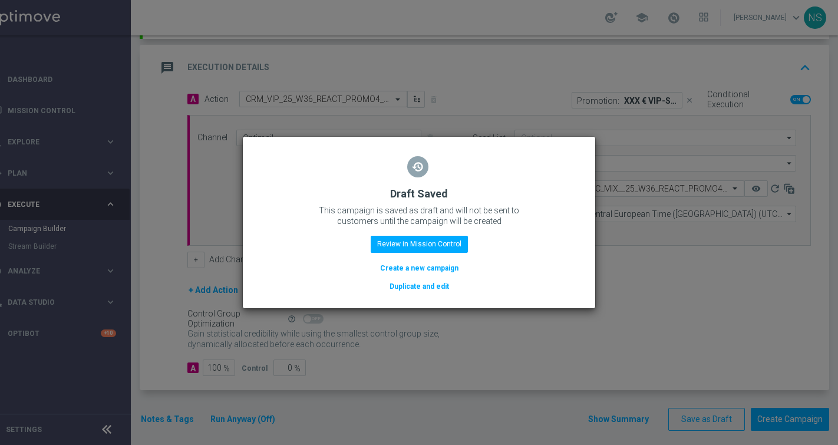
click at [401, 275] on button "Create a new campaign" at bounding box center [419, 268] width 81 height 13
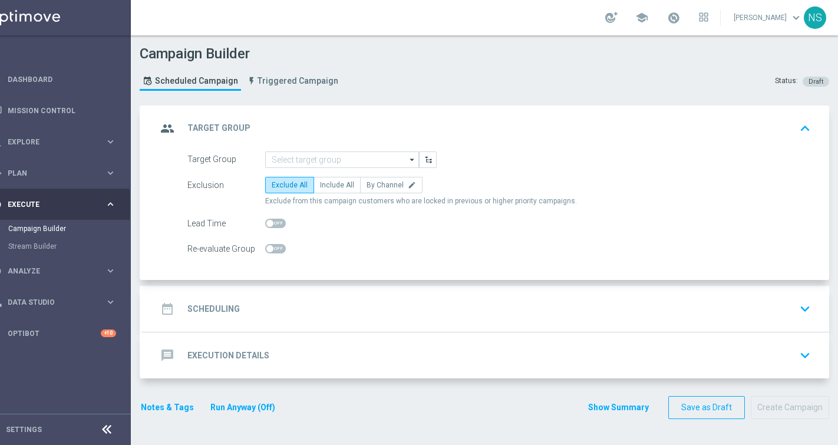
scroll to position [0, 0]
click at [323, 160] on input at bounding box center [342, 159] width 154 height 16
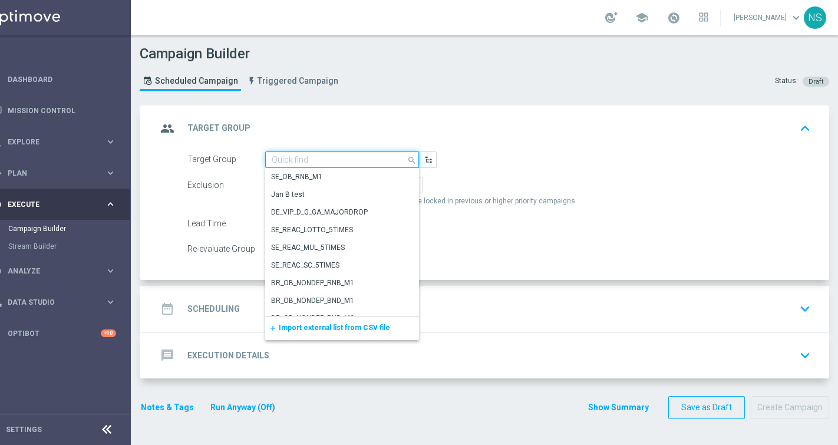
paste input "de_AT_TGT_VIP_EM_TAC_GM__9DAYNOACT"
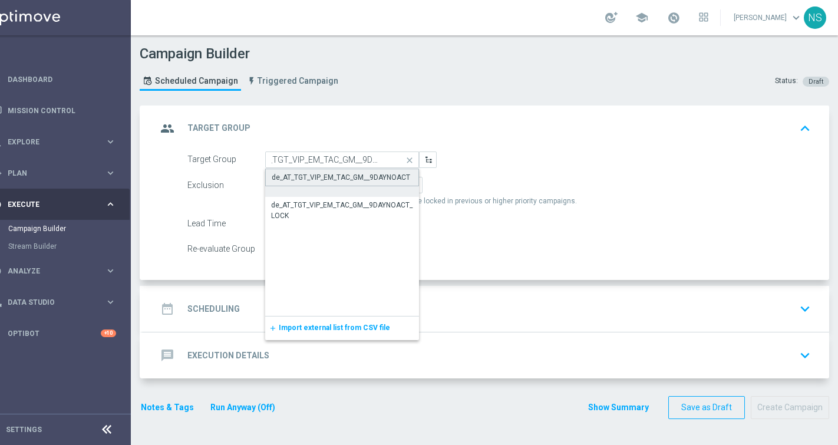
click at [319, 180] on div "de_AT_TGT_VIP_EM_TAC_GM__9DAYNOACT" at bounding box center [341, 177] width 138 height 11
type input "de_AT_TGT_VIP_EM_TAC_GM__9DAYNOACT"
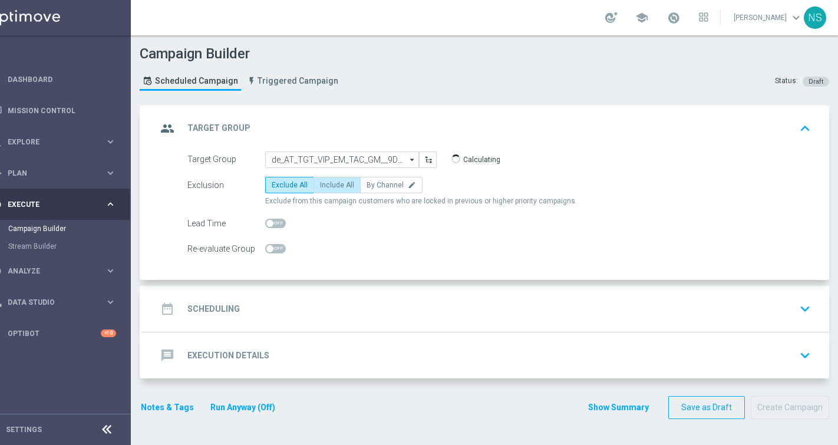
click at [328, 184] on span "Include All" at bounding box center [337, 185] width 34 height 8
click at [328, 184] on input "Include All" at bounding box center [324, 187] width 8 height 8
radio input "true"
click at [217, 315] on div "date_range Scheduling" at bounding box center [198, 308] width 83 height 21
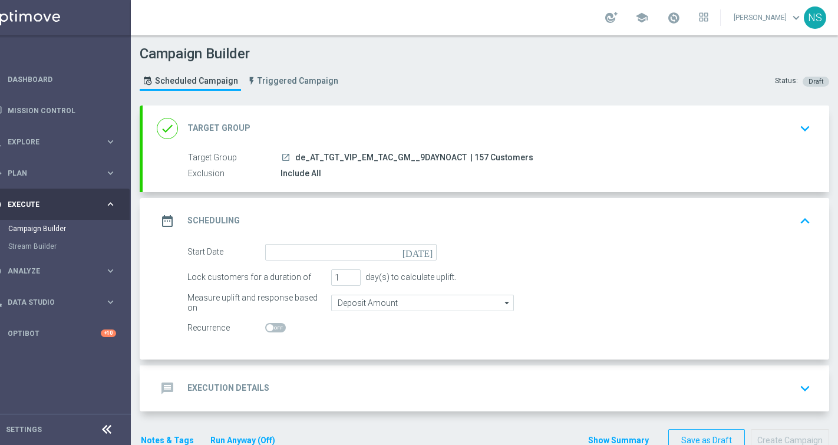
click at [428, 249] on icon "[DATE]" at bounding box center [419, 250] width 35 height 13
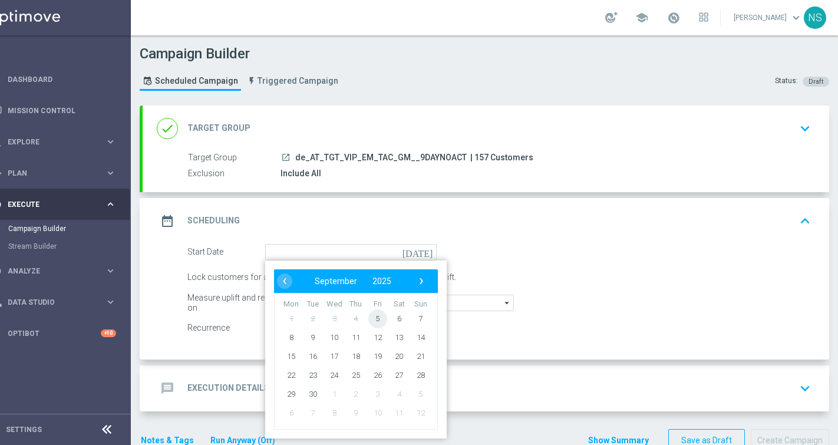
click at [372, 319] on span "5" at bounding box center [377, 318] width 19 height 19
type input "[DATE]"
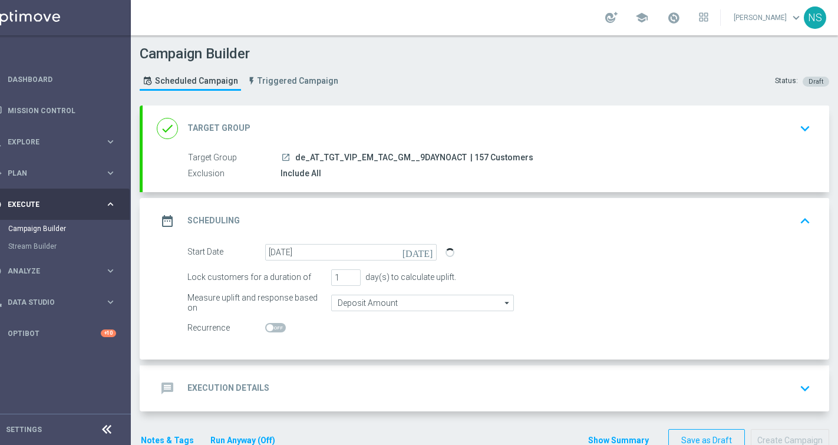
scroll to position [30, 0]
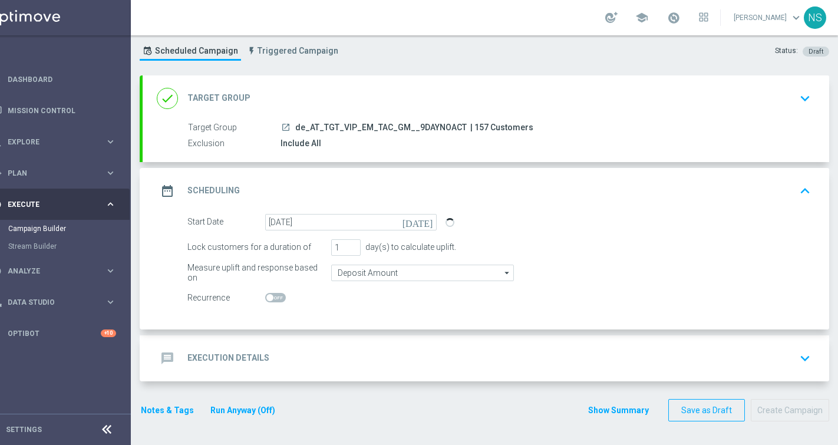
click at [329, 353] on div "message Execution Details keyboard_arrow_down" at bounding box center [486, 358] width 658 height 22
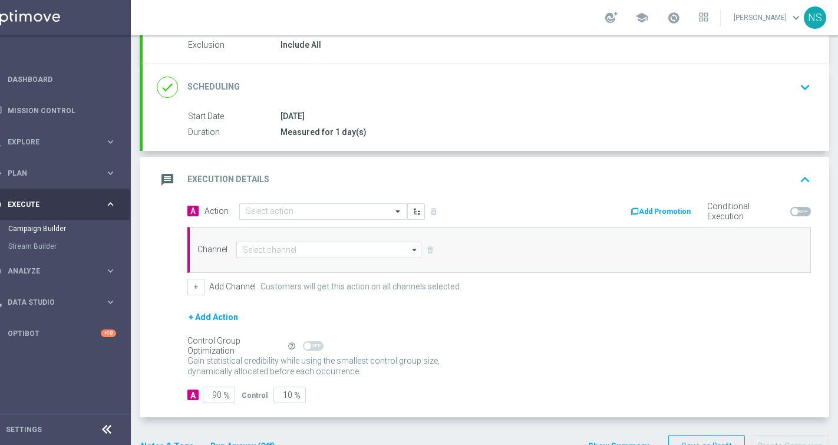
scroll to position [130, 0]
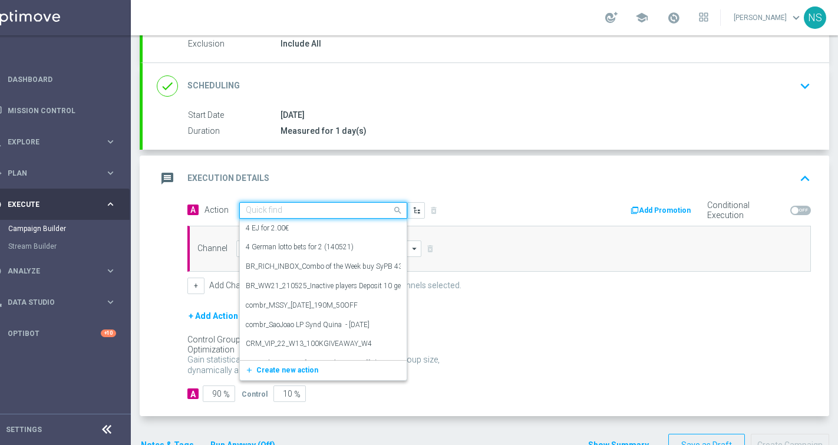
click at [332, 209] on input "text" at bounding box center [311, 211] width 131 height 10
paste input "CRM_VIP_25_W36_REACT_PROMO4_SLOTS"
type input "CRM_VIP_25_W36_REACT_PROMO4_SLOTS"
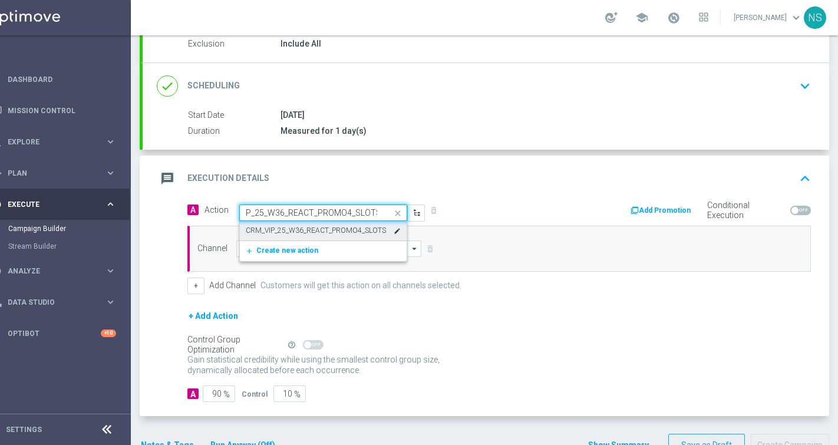
click at [359, 232] on label "CRM_VIP_25_W36_REACT_PROMO4_SLOTS" at bounding box center [316, 231] width 140 height 10
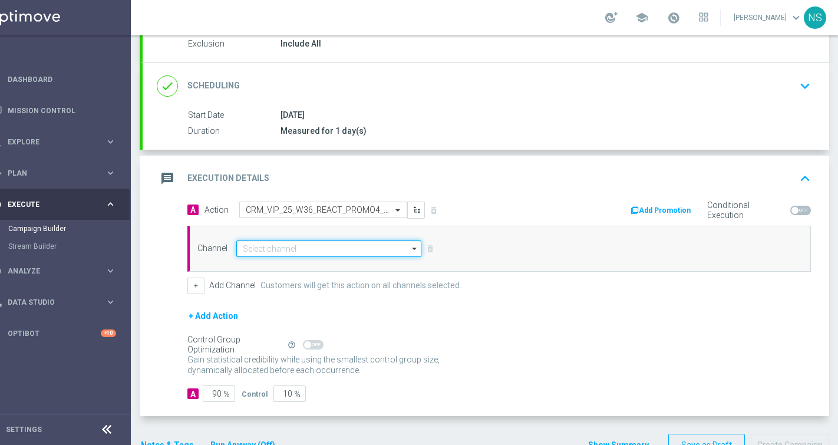
click at [340, 252] on input at bounding box center [328, 248] width 185 height 16
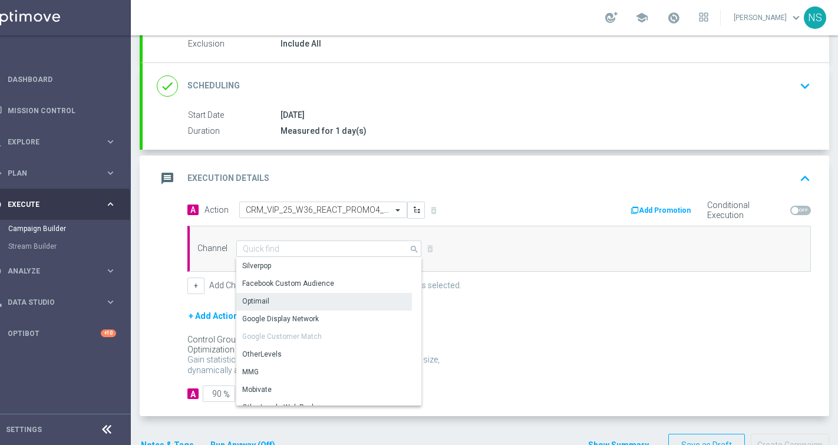
click at [301, 305] on div "Optimail" at bounding box center [324, 301] width 176 height 16
type input "Optimail"
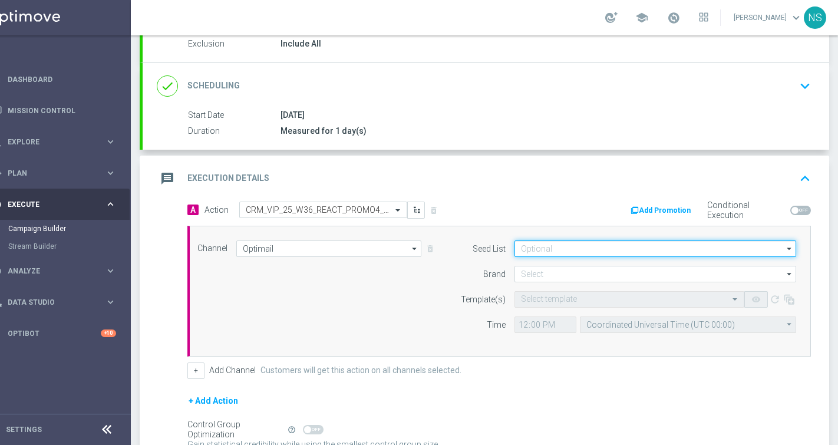
click at [535, 249] on input at bounding box center [655, 248] width 282 height 16
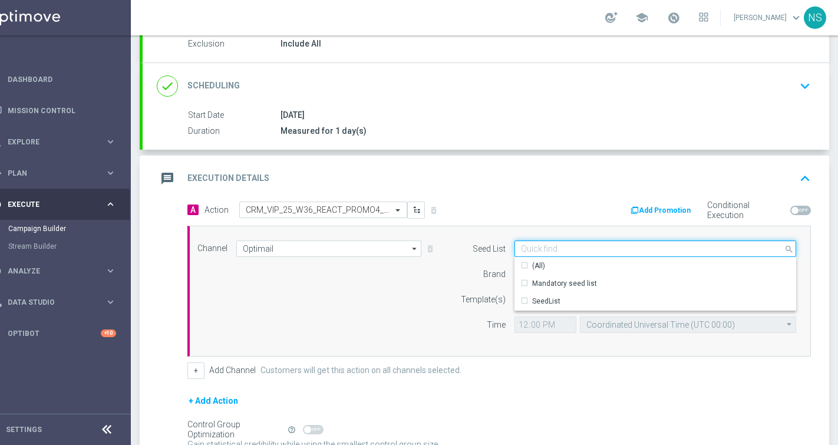
click at [535, 249] on input at bounding box center [655, 248] width 282 height 16
click at [420, 289] on div "Channel Optimail Optimail arrow_drop_down Show Selected 0 of NaN Silverpop" at bounding box center [497, 290] width 616 height 101
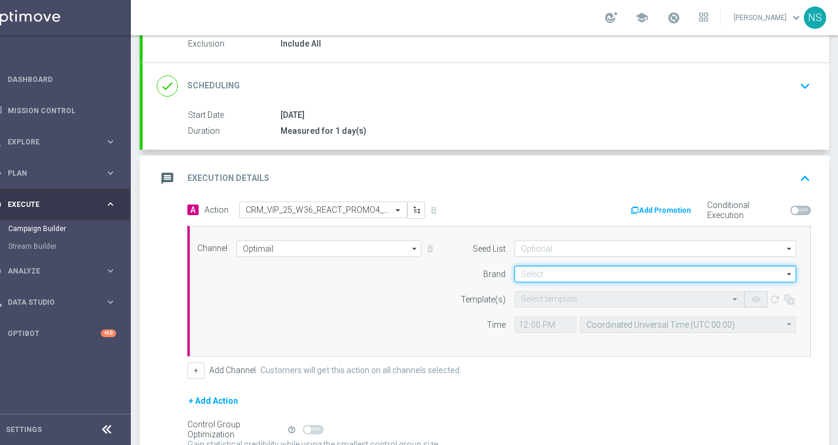
click at [566, 270] on input at bounding box center [655, 274] width 282 height 16
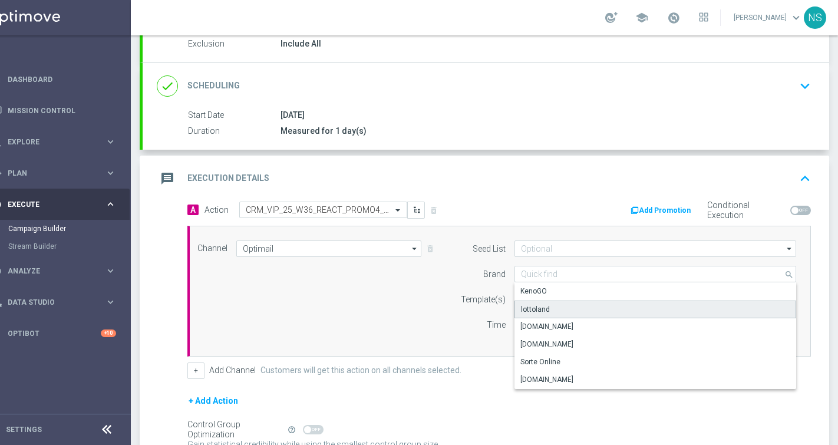
click at [552, 308] on div "lottoland" at bounding box center [655, 309] width 282 height 18
type input "lottoland"
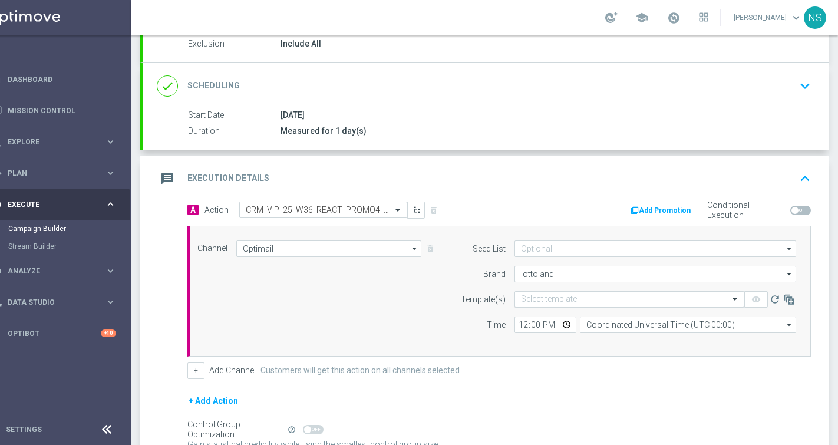
click at [551, 301] on input "text" at bounding box center [617, 300] width 193 height 10
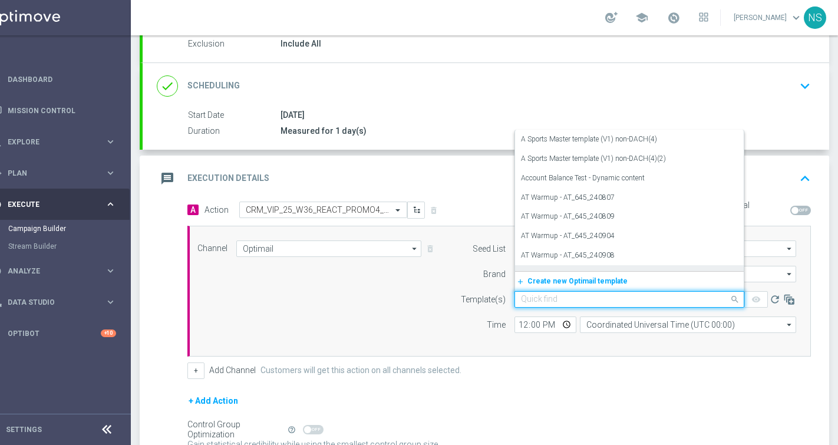
paste input "de_AT_EMT_VIP_EM_TAC_MIX__25_25_W36_REACT_PROMO4_SLOTS"
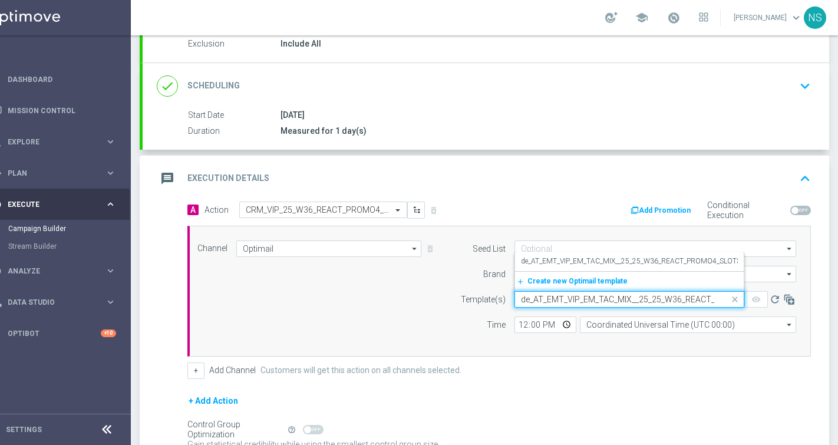
scroll to position [0, 59]
click at [557, 261] on label "de_AT_EMT_VIP_EM_TAC_MIX__25_25_W36_REACT_PROMO4_SLOTS" at bounding box center [631, 261] width 220 height 10
type input "de_AT_EMT_VIP_EM_TAC_MIX__25_25_W36_REACT_PROMO4_SLOTS"
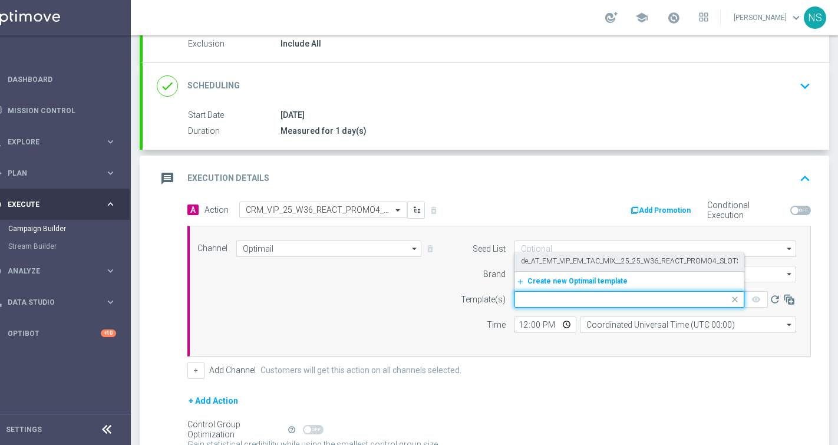
scroll to position [0, 0]
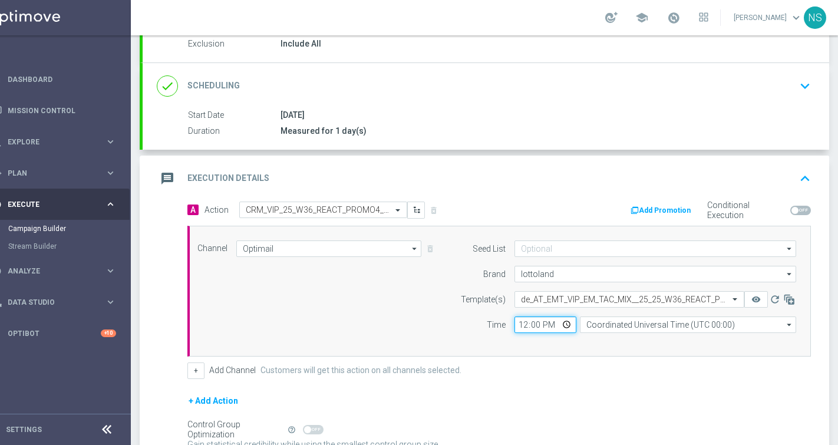
click at [522, 323] on input "12:00" at bounding box center [545, 324] width 62 height 16
click at [561, 326] on input "12:00" at bounding box center [545, 324] width 62 height 16
type input "16:00"
click at [610, 415] on div "+ Add Action" at bounding box center [498, 408] width 623 height 29
click at [804, 212] on span at bounding box center [800, 210] width 21 height 9
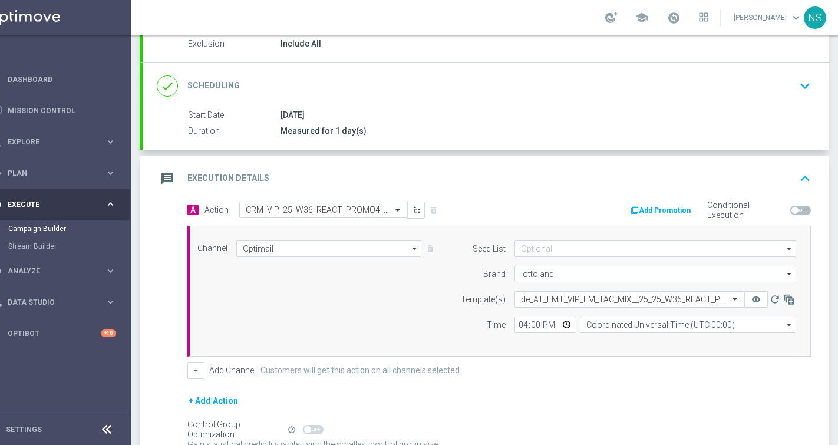
click at [804, 212] on input "checkbox" at bounding box center [800, 210] width 21 height 9
checkbox input "true"
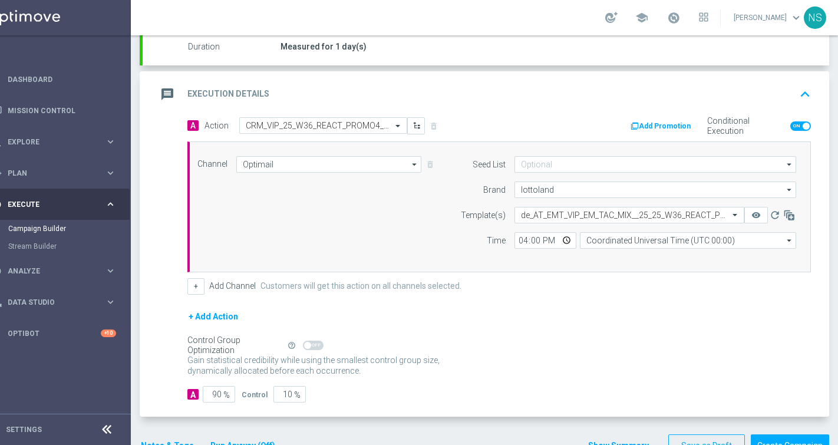
scroll to position [185, 0]
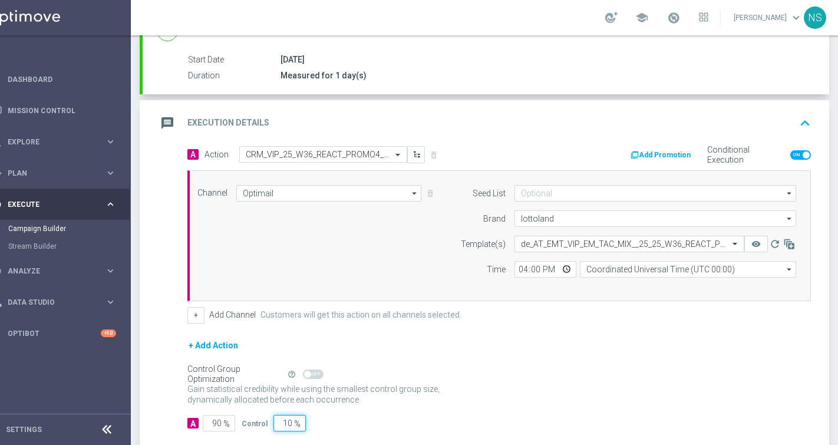
click at [285, 420] on input "10" at bounding box center [289, 423] width 32 height 16
type input "0"
type input "100"
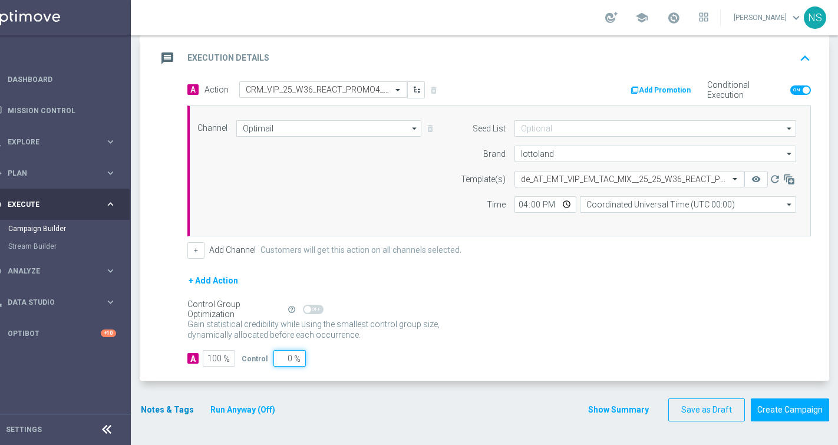
type input "0"
click at [179, 408] on button "Notes & Tags" at bounding box center [167, 409] width 55 height 15
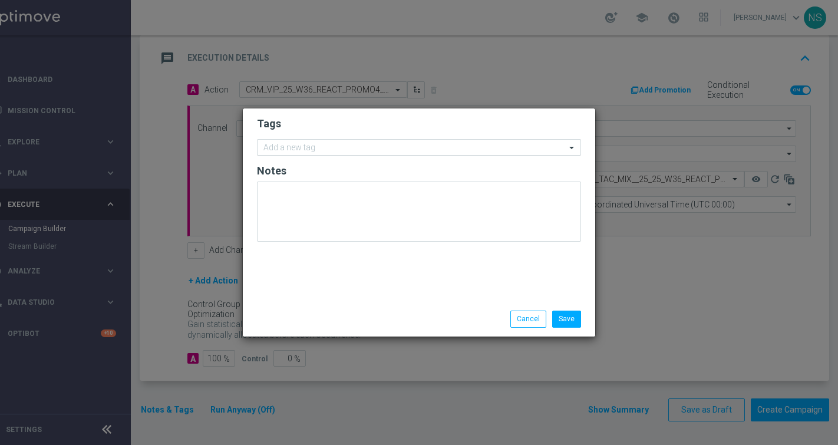
click at [358, 148] on input "text" at bounding box center [414, 148] width 302 height 10
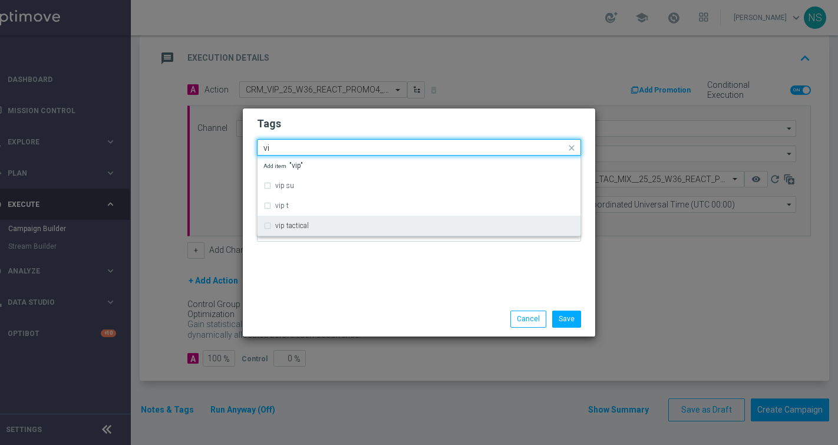
type input "v"
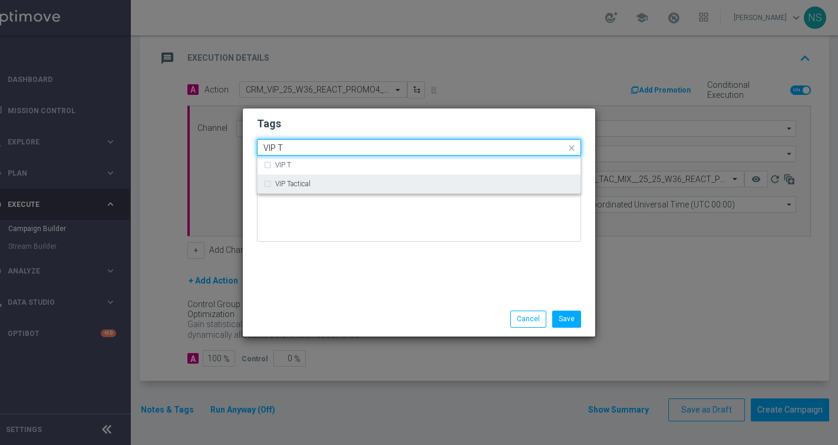
click at [271, 185] on div "VIP Tactical" at bounding box center [418, 183] width 311 height 19
type input "VIP T"
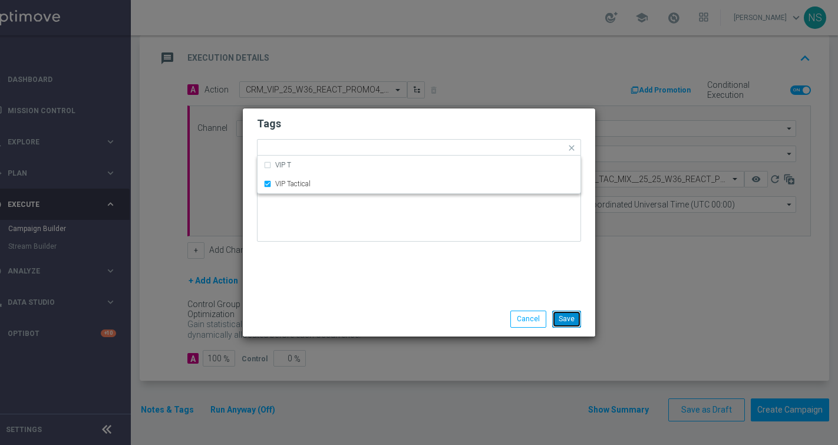
click at [576, 320] on button "Save" at bounding box center [566, 318] width 29 height 16
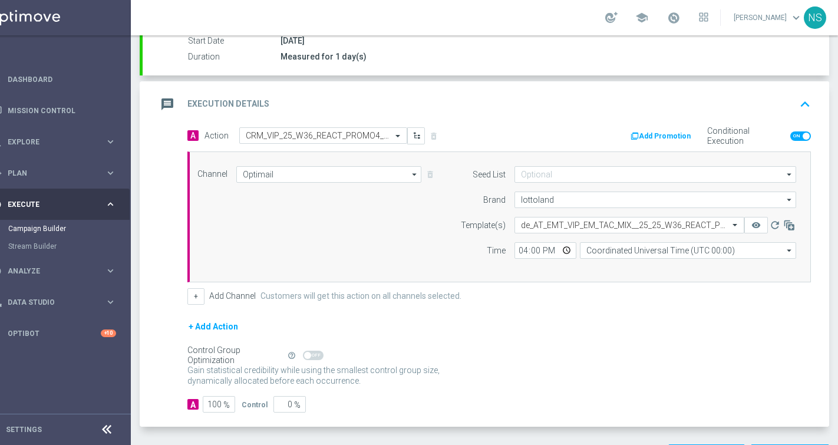
scroll to position [202, 0]
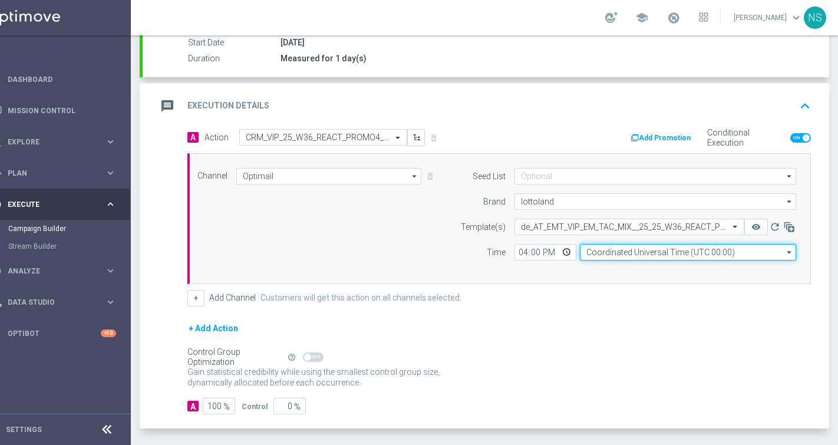
click at [624, 250] on input "Coordinated Universal Time (UTC 00:00)" at bounding box center [688, 252] width 216 height 16
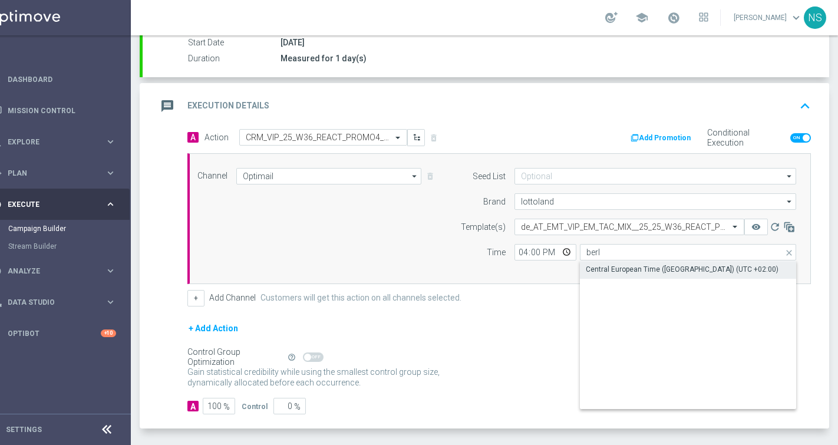
click at [605, 272] on div "Central European Time ([GEOGRAPHIC_DATA]) (UTC +02:00)" at bounding box center [682, 269] width 193 height 11
type input "Central European Time ([GEOGRAPHIC_DATA]) (UTC +02:00)"
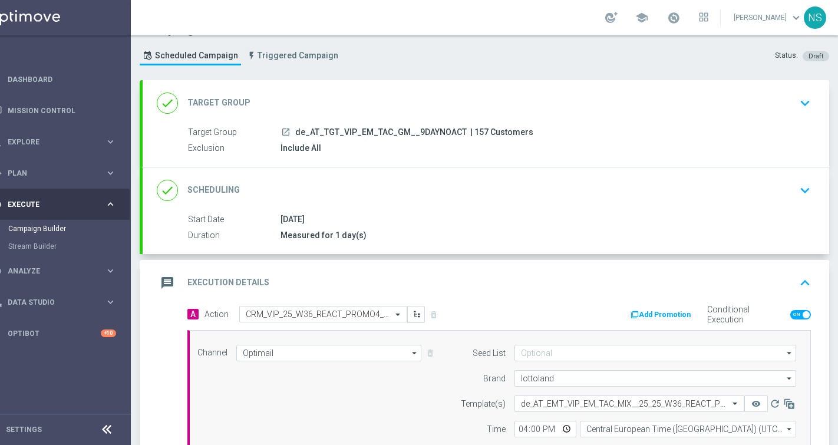
scroll to position [19, 0]
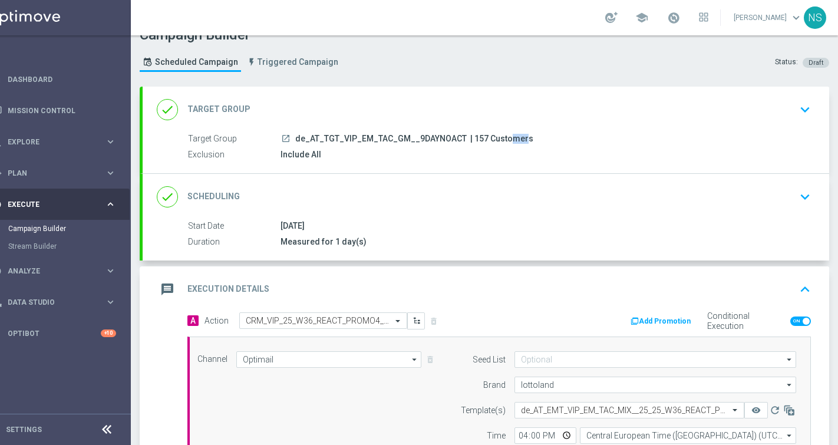
drag, startPoint x: 468, startPoint y: 138, endPoint x: 482, endPoint y: 138, distance: 14.1
click at [482, 138] on span "| 157 Customers" at bounding box center [501, 139] width 63 height 11
copy span "157"
click at [358, 222] on div "[DATE]" at bounding box center [543, 226] width 526 height 12
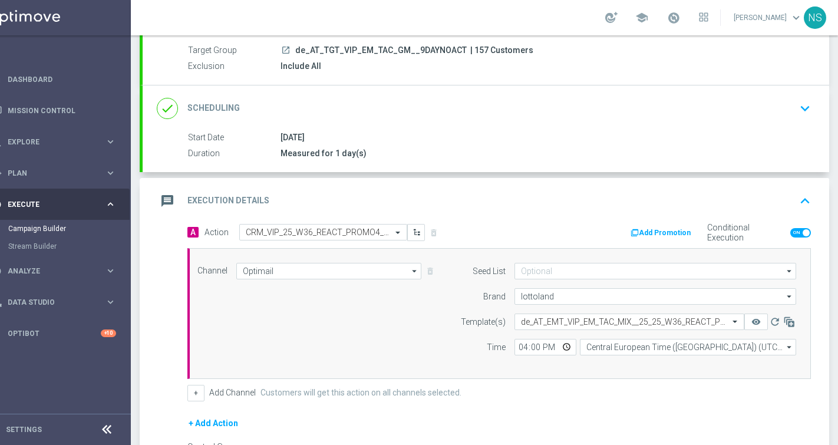
scroll to position [110, 0]
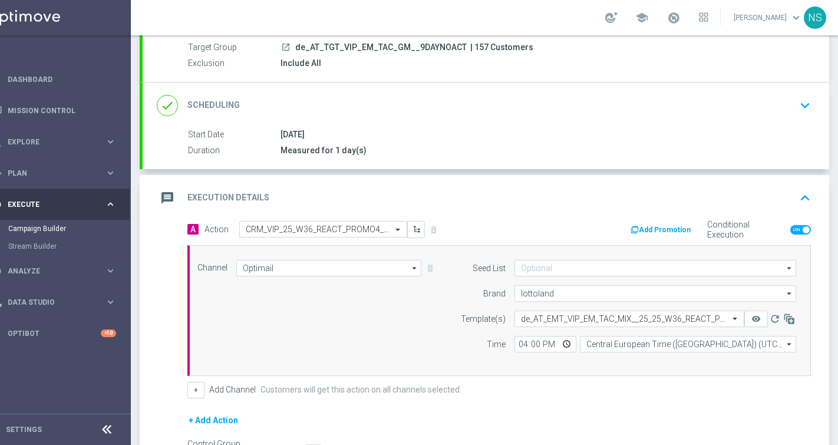
click at [666, 240] on div "A Action Select action CRM_VIP_25_W36_REACT_PROMO4_SLOTS delete_forever Add Pro…" at bounding box center [499, 309] width 641 height 177
click at [663, 227] on button "Add Promotion" at bounding box center [661, 229] width 65 height 13
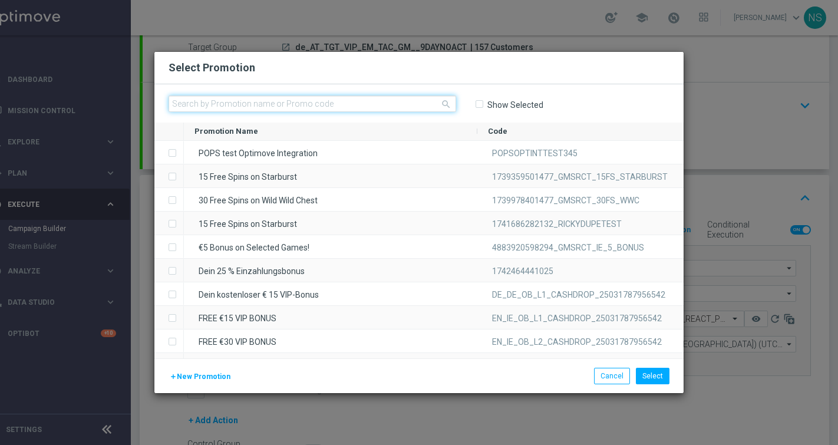
click at [364, 106] on input "text" at bounding box center [312, 103] width 288 height 16
paste input "W36_25_AT_H_89838890"
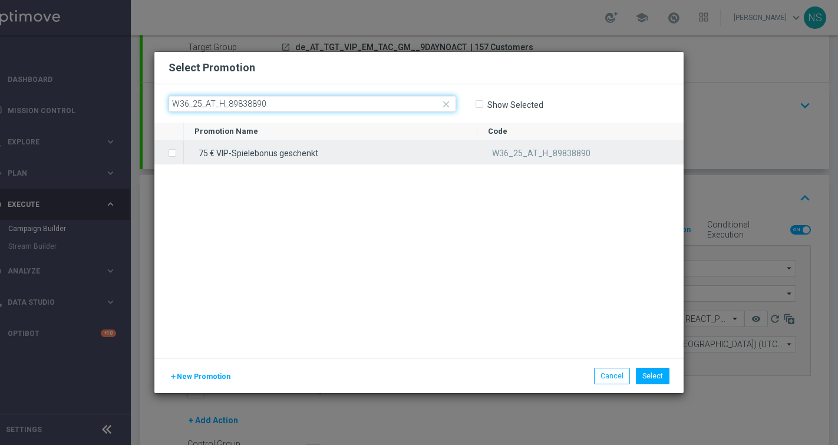
type input "W36_25_AT_H_89838890"
click at [178, 156] on span "Press SPACE to select this row." at bounding box center [174, 153] width 12 height 24
click at [536, 153] on span "W36_25_AT_H_89838890" at bounding box center [541, 152] width 98 height 9
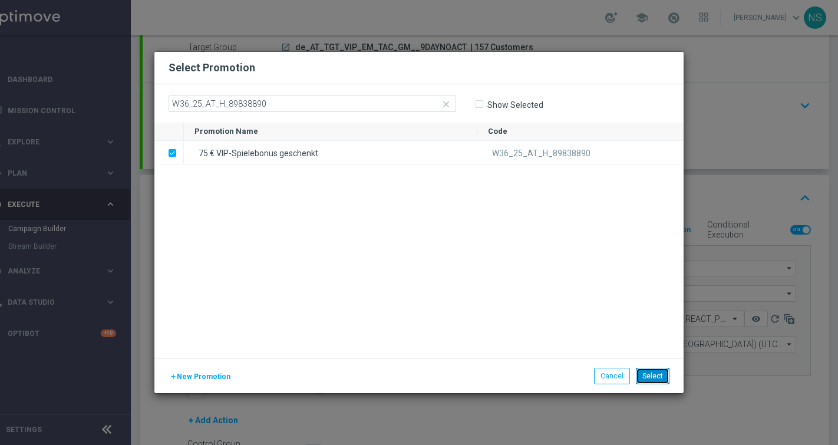
click at [656, 374] on button "Select" at bounding box center [653, 376] width 34 height 16
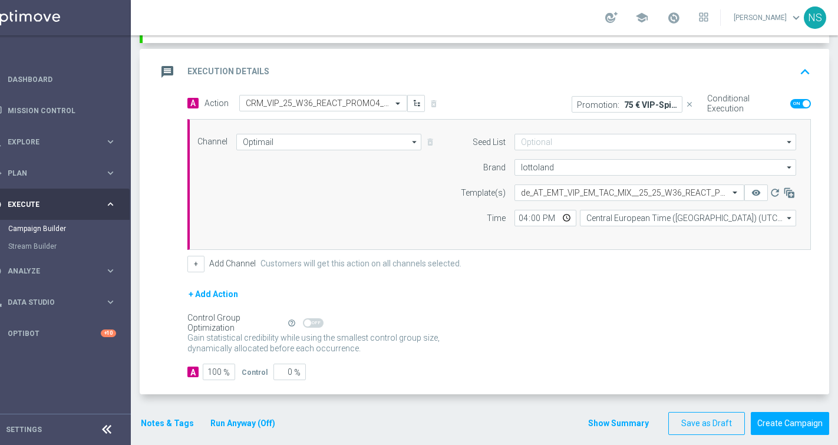
scroll to position [250, 0]
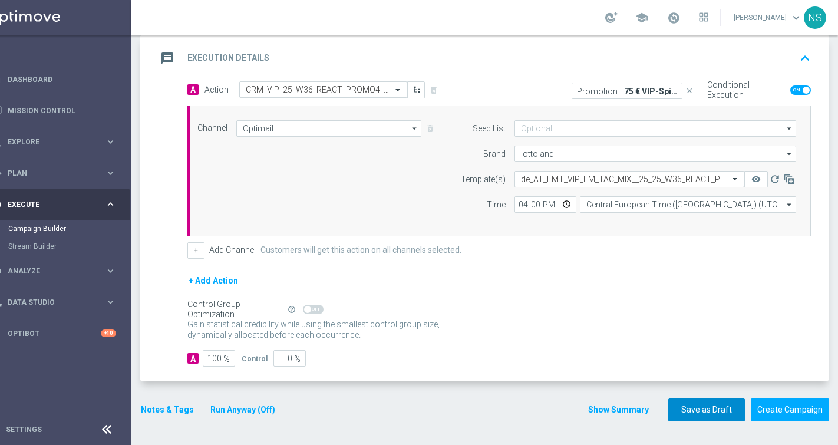
click at [675, 420] on button "Save as Draft" at bounding box center [706, 409] width 77 height 23
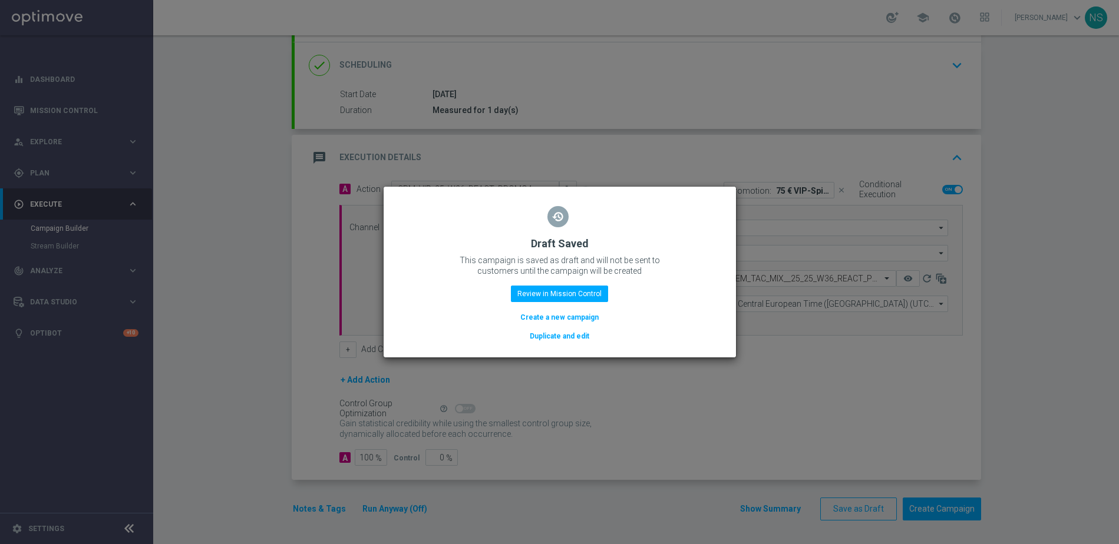
scroll to position [150, 0]
click at [587, 323] on button "Create a new campaign" at bounding box center [559, 317] width 81 height 13
click at [587, 321] on button "Create a new campaign" at bounding box center [559, 317] width 81 height 13
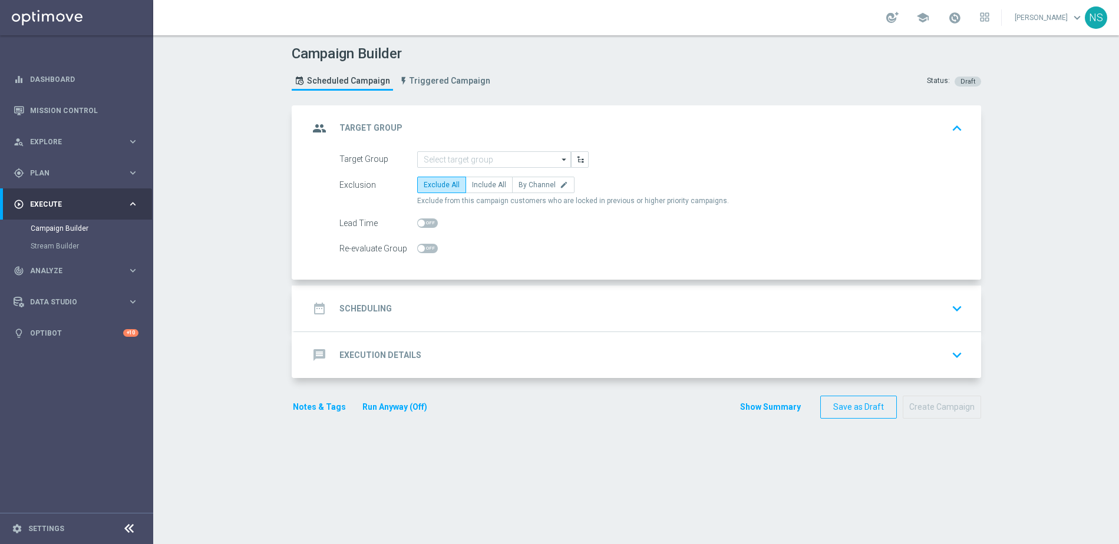
scroll to position [0, 0]
click at [92, 123] on link "Mission Control" at bounding box center [84, 110] width 108 height 31
